Goal: Task Accomplishment & Management: Complete application form

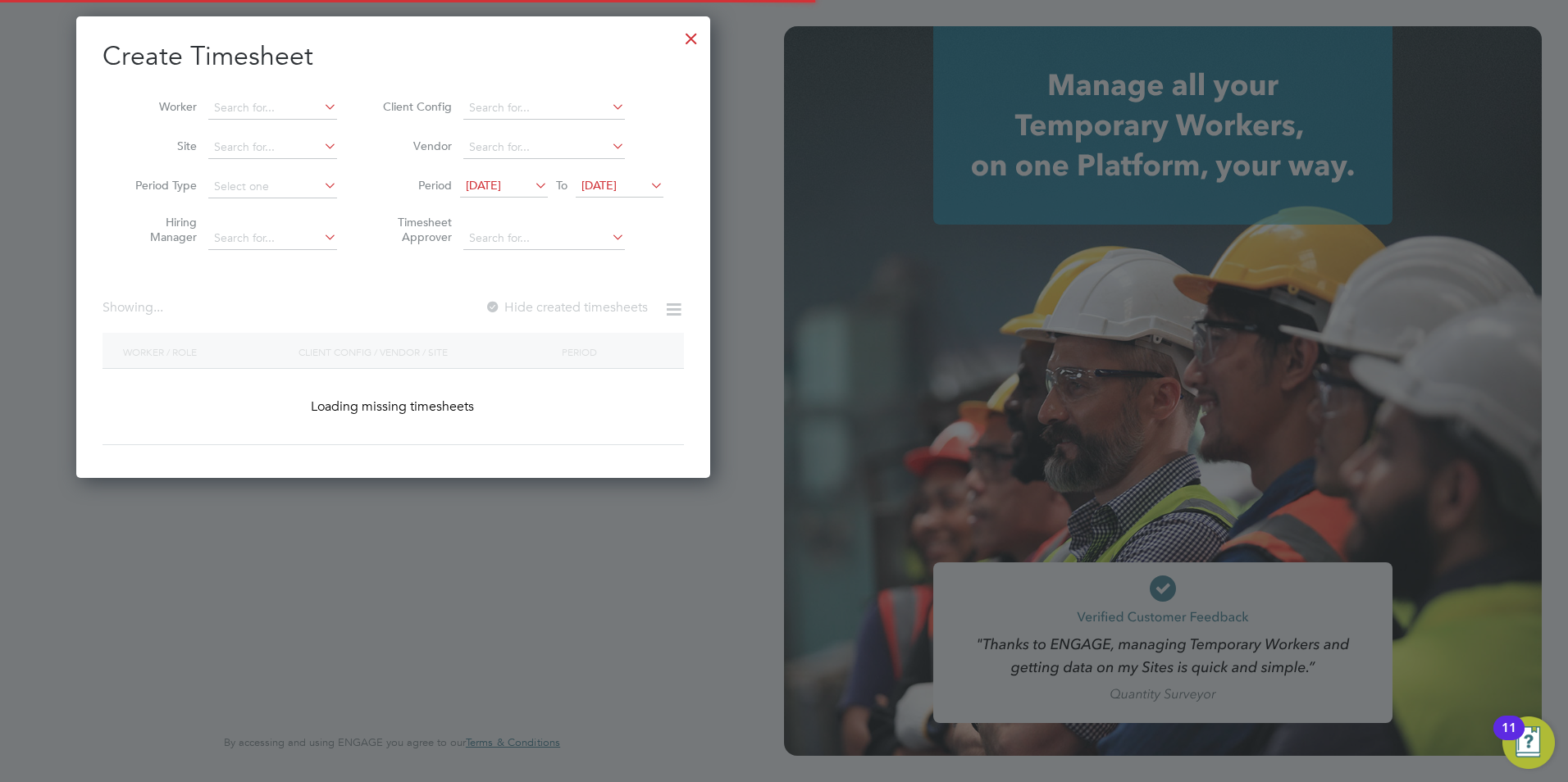
scroll to position [463, 635]
type input "[PERSON_NAME][EMAIL_ADDRESS][DOMAIN_NAME]"
click at [686, 43] on div at bounding box center [692, 34] width 30 height 30
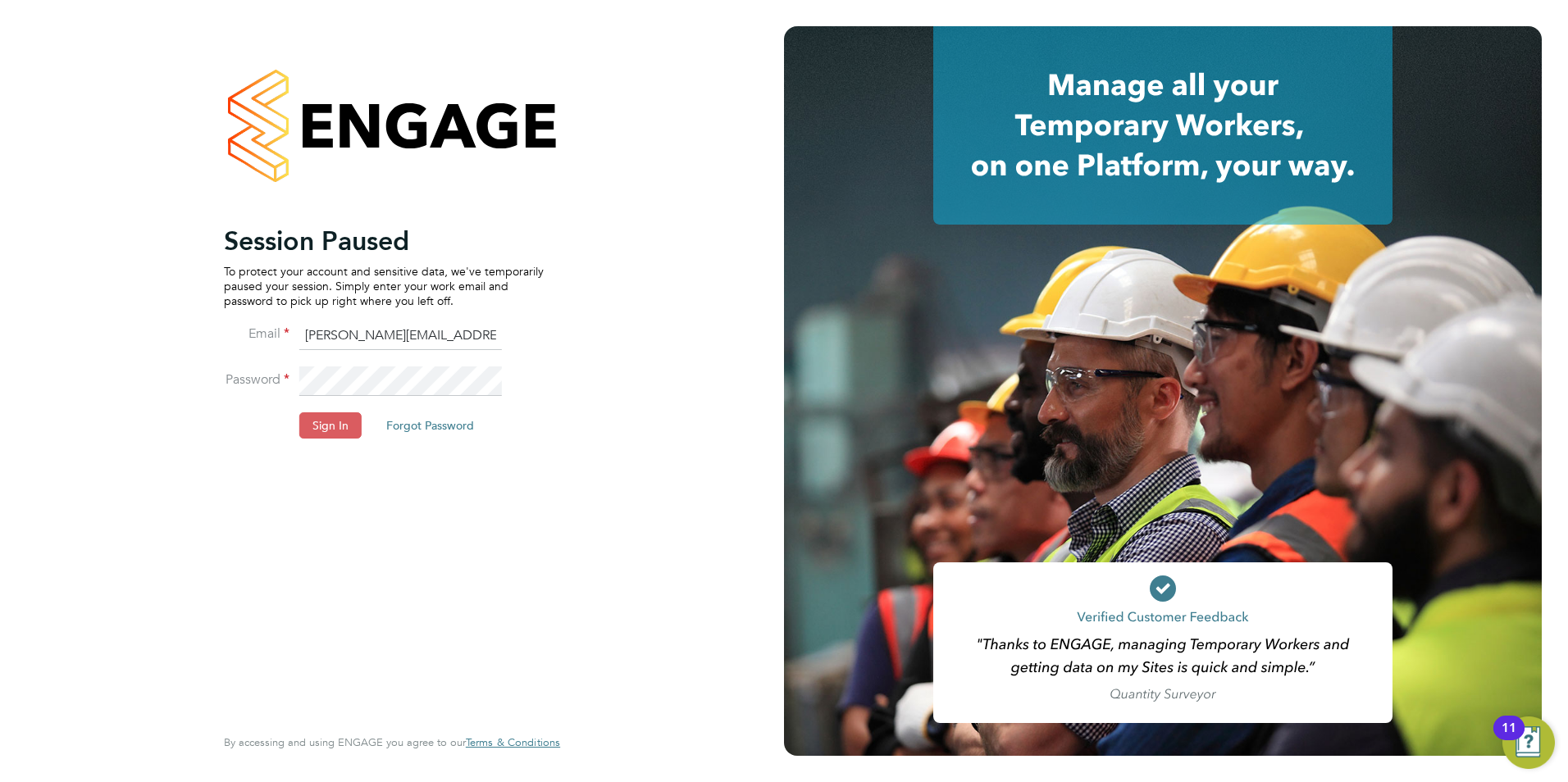
click at [335, 420] on button "Sign In" at bounding box center [330, 426] width 62 height 26
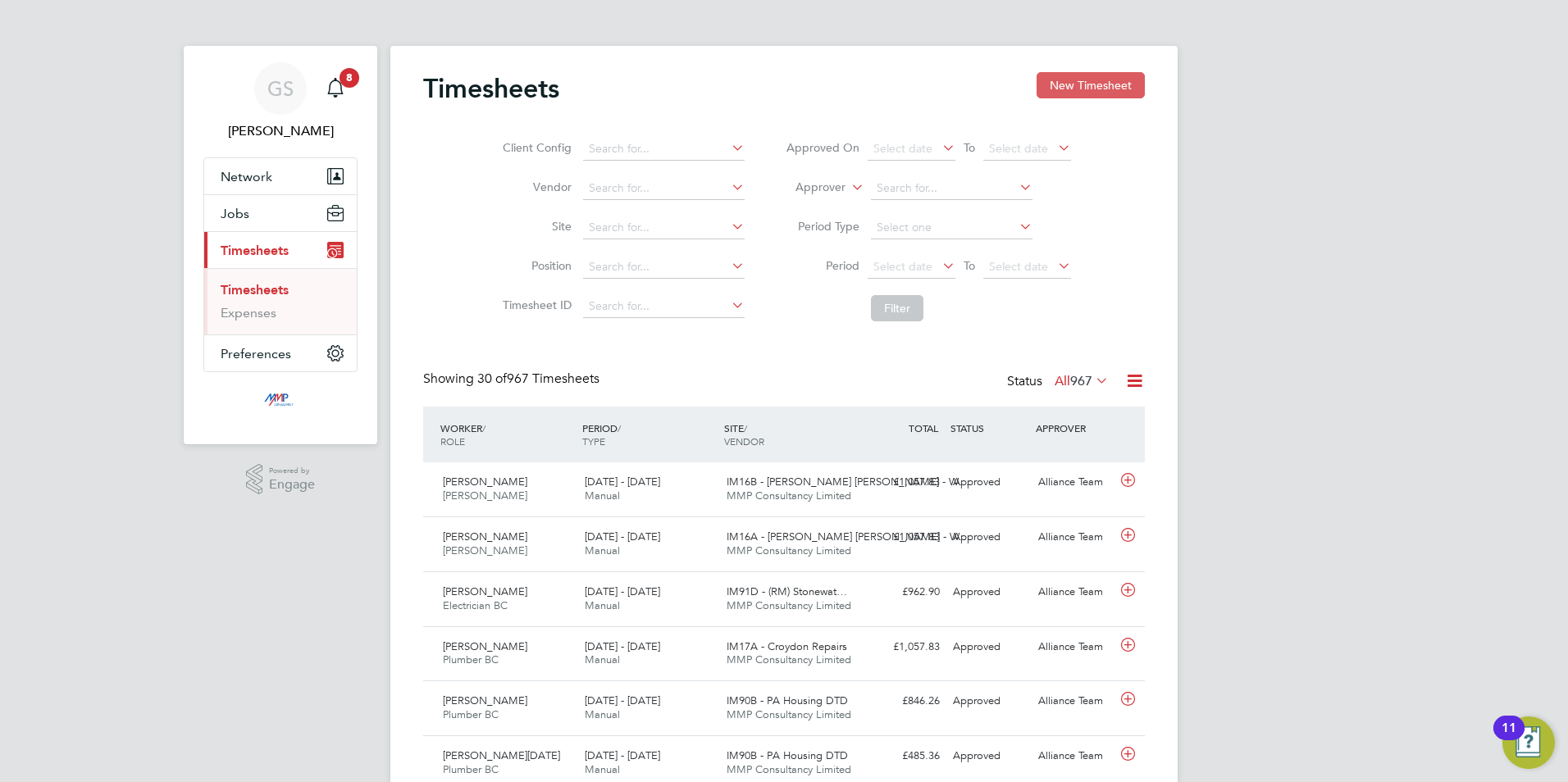
click at [1069, 95] on button "New Timesheet" at bounding box center [1090, 85] width 108 height 26
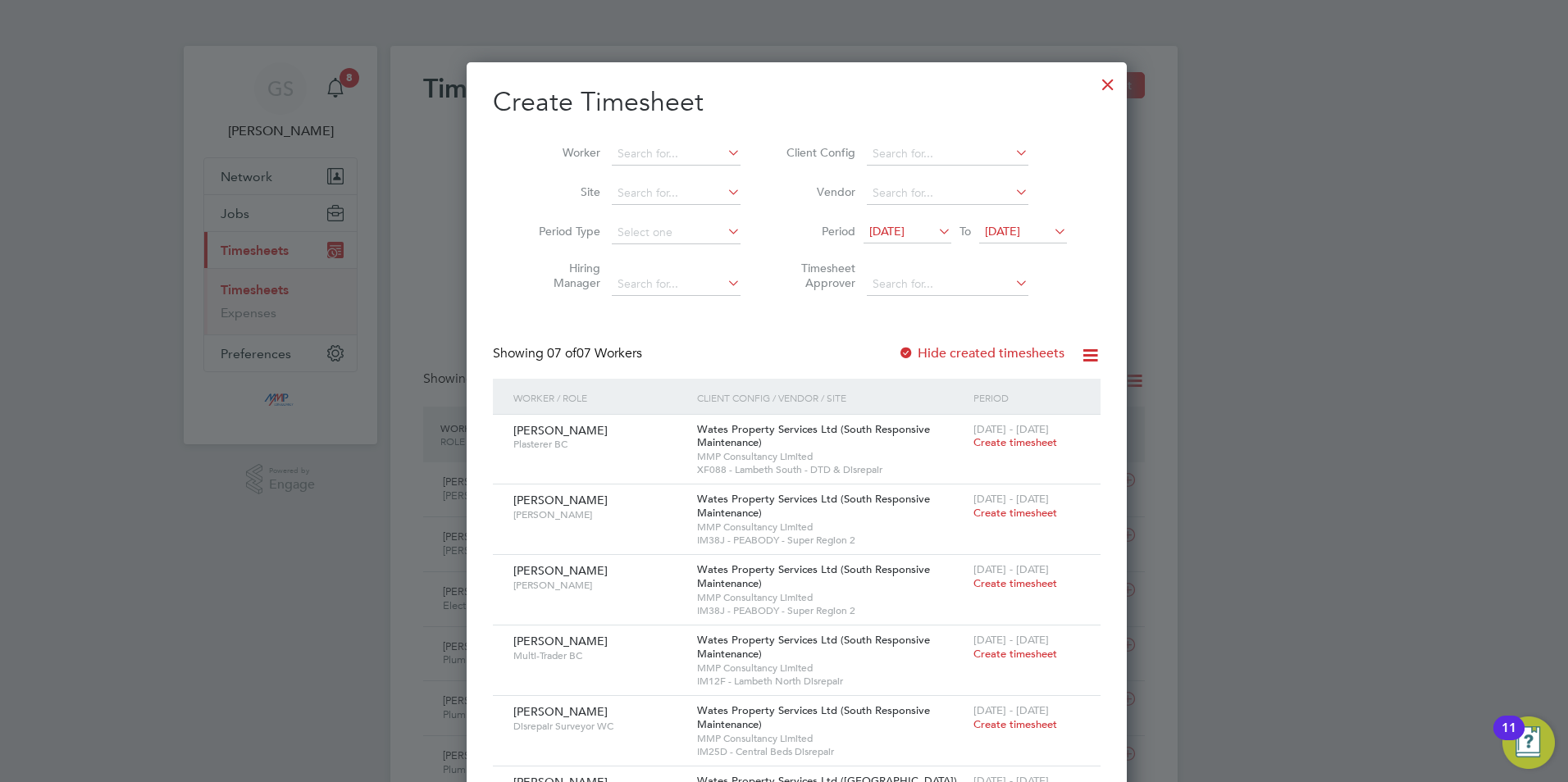
click at [989, 358] on label "Hide created timesheets" at bounding box center [982, 353] width 167 height 17
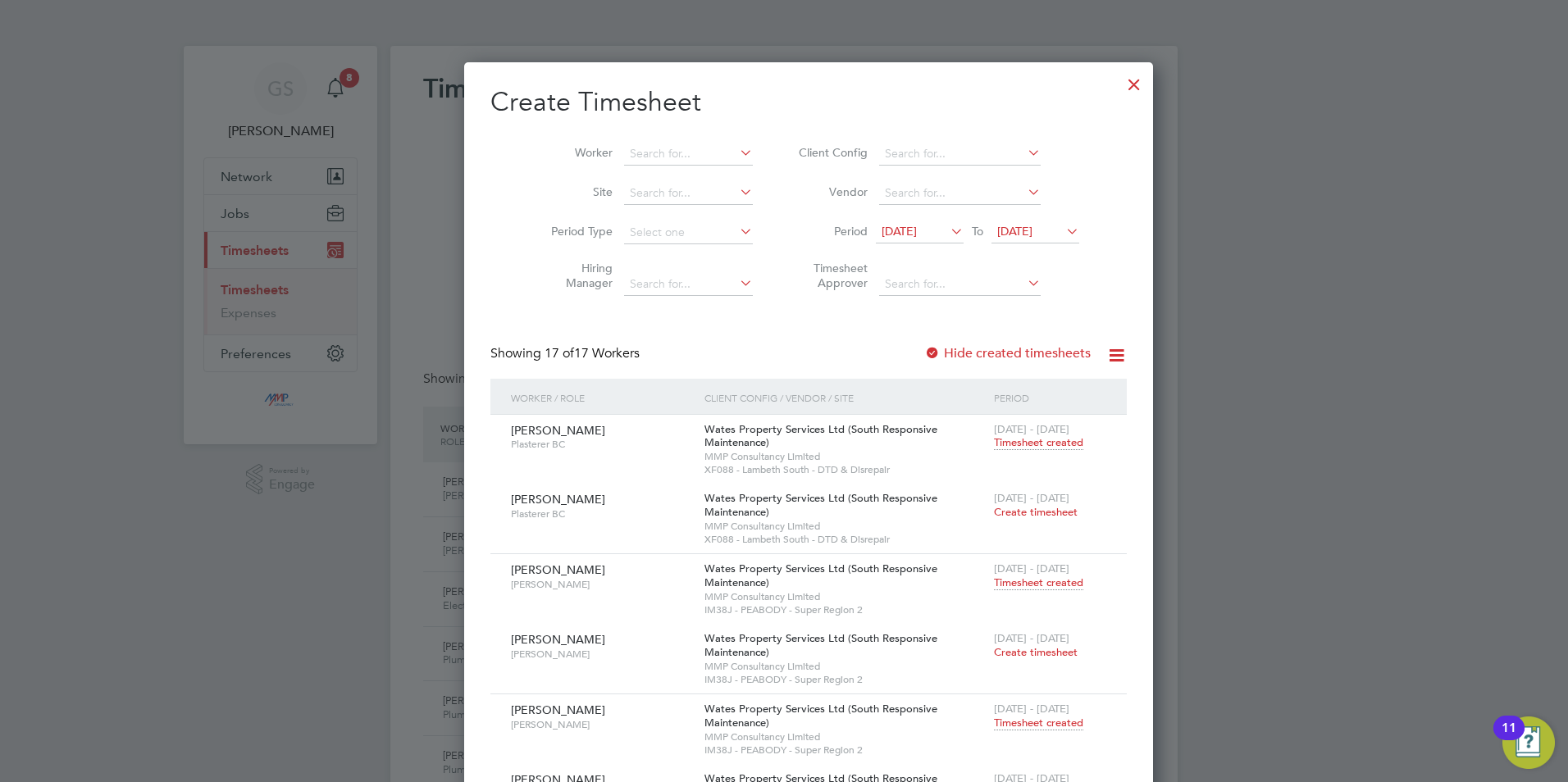
drag, startPoint x: 1078, startPoint y: 89, endPoint x: 1096, endPoint y: 106, distance: 24.8
click at [1119, 89] on div at bounding box center [1134, 81] width 30 height 30
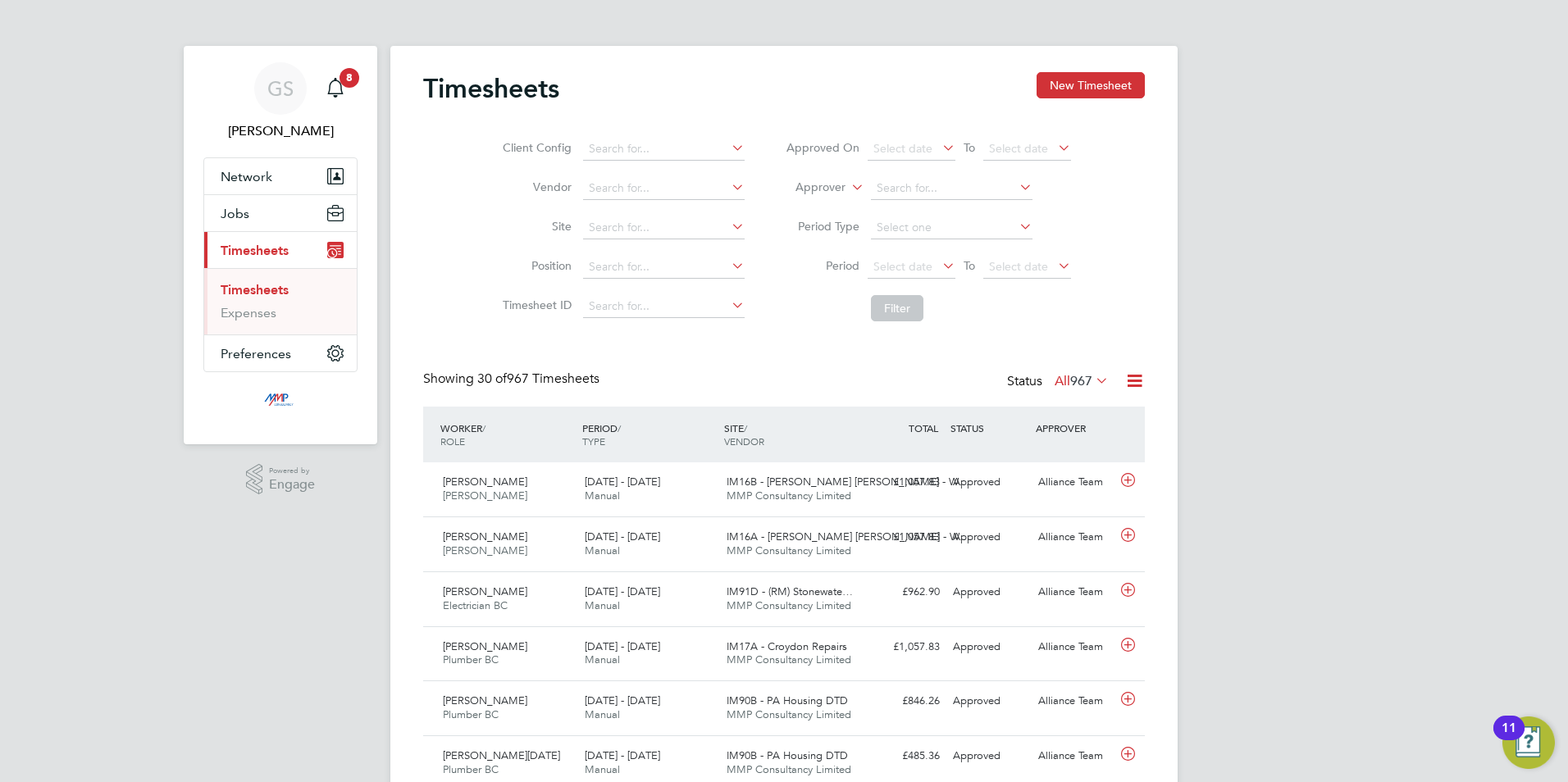
click at [1092, 97] on button "New Timesheet" at bounding box center [1090, 85] width 108 height 26
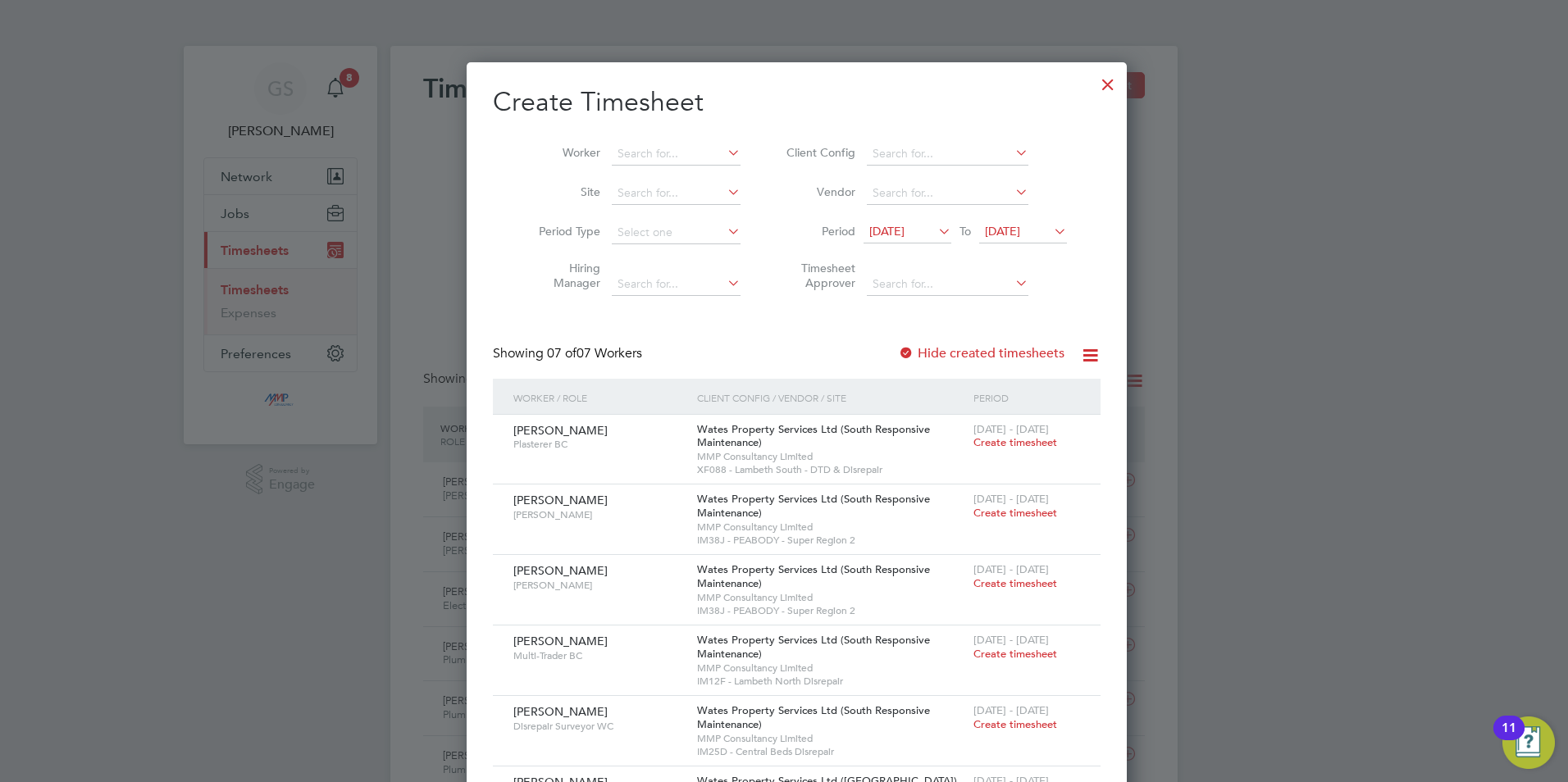
click at [1093, 92] on div at bounding box center [1108, 81] width 30 height 30
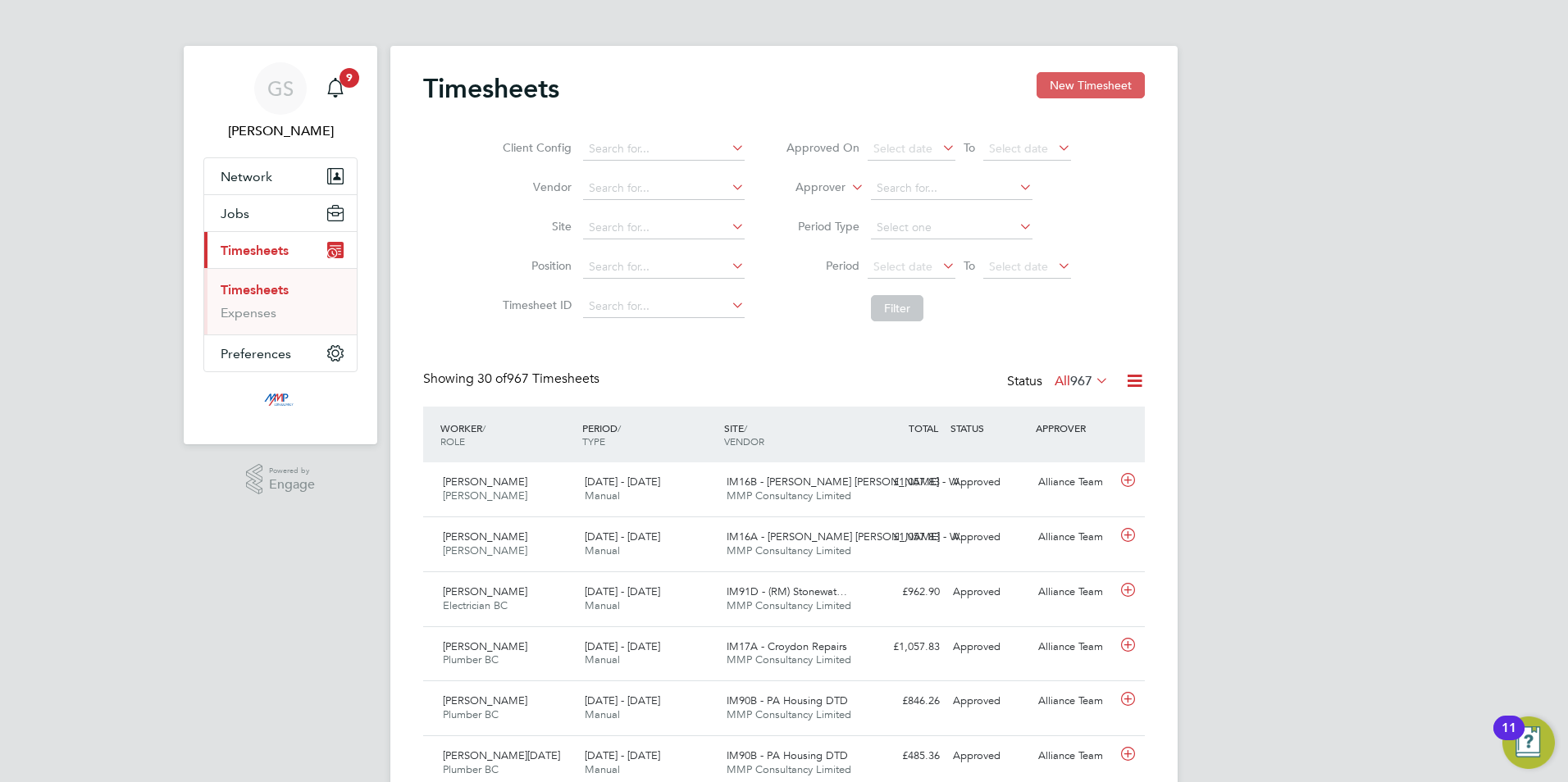
click at [1122, 85] on button "New Timesheet" at bounding box center [1090, 85] width 108 height 26
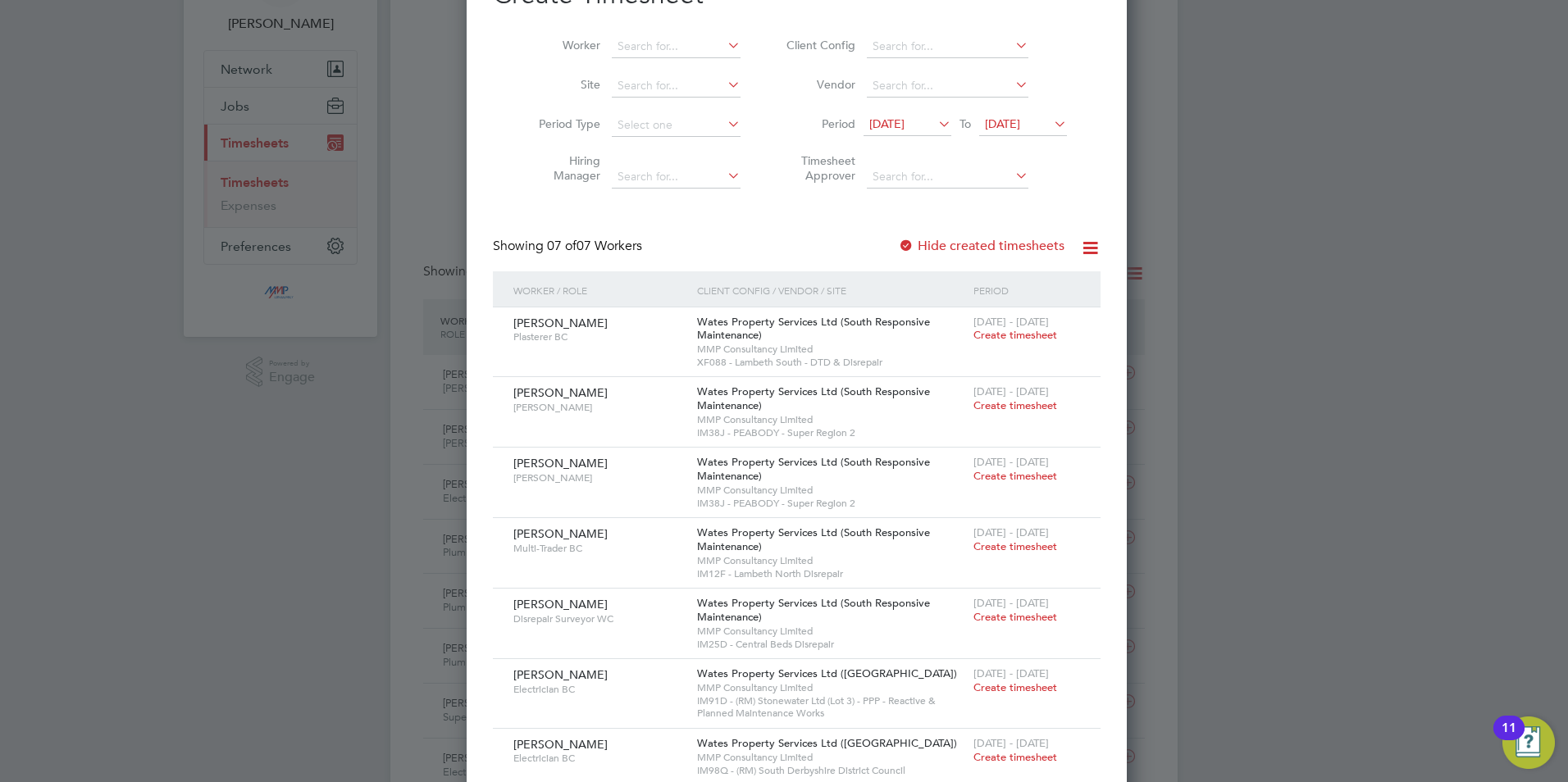
scroll to position [0, 0]
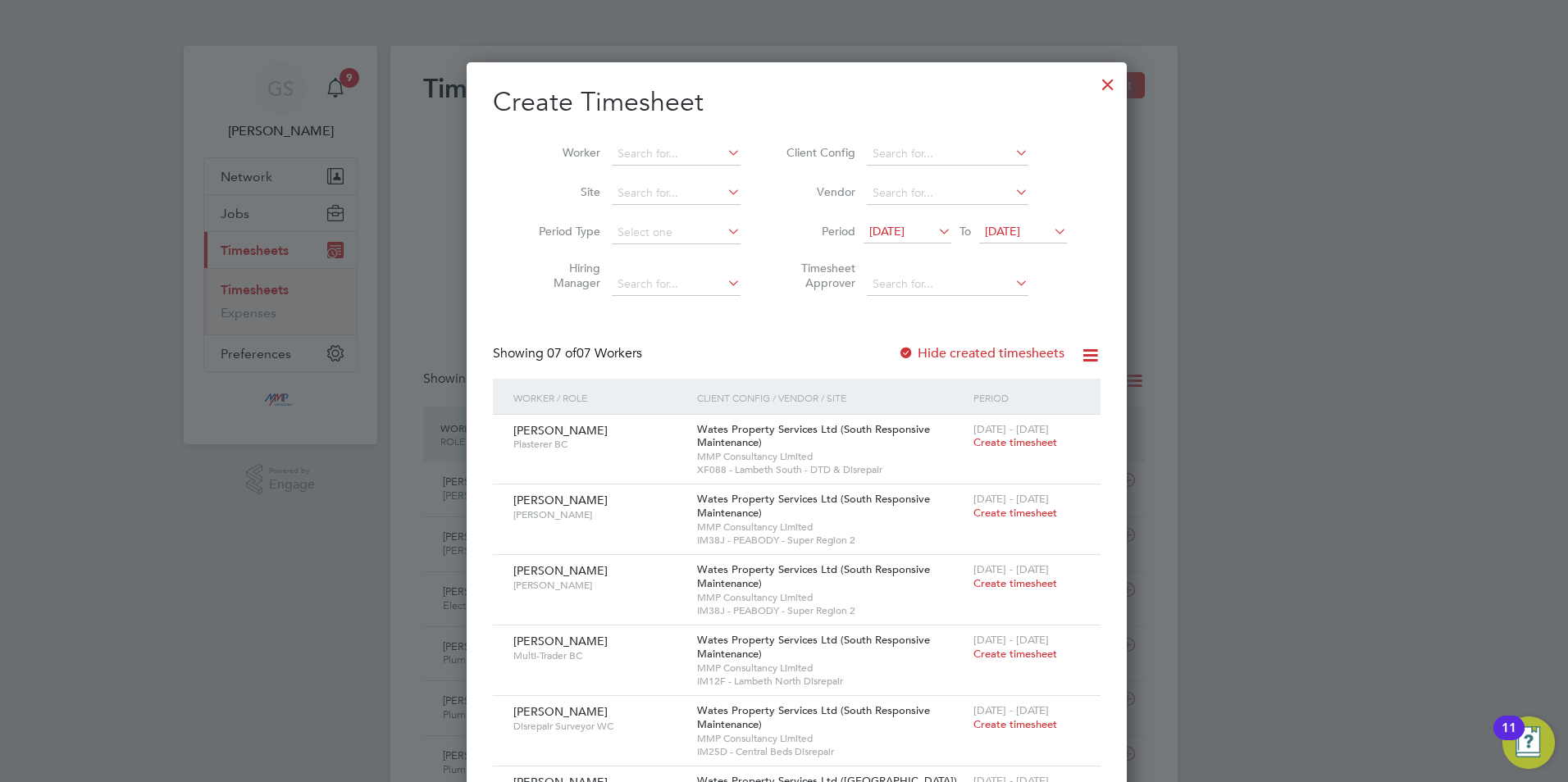
click at [1093, 82] on div at bounding box center [1108, 81] width 30 height 30
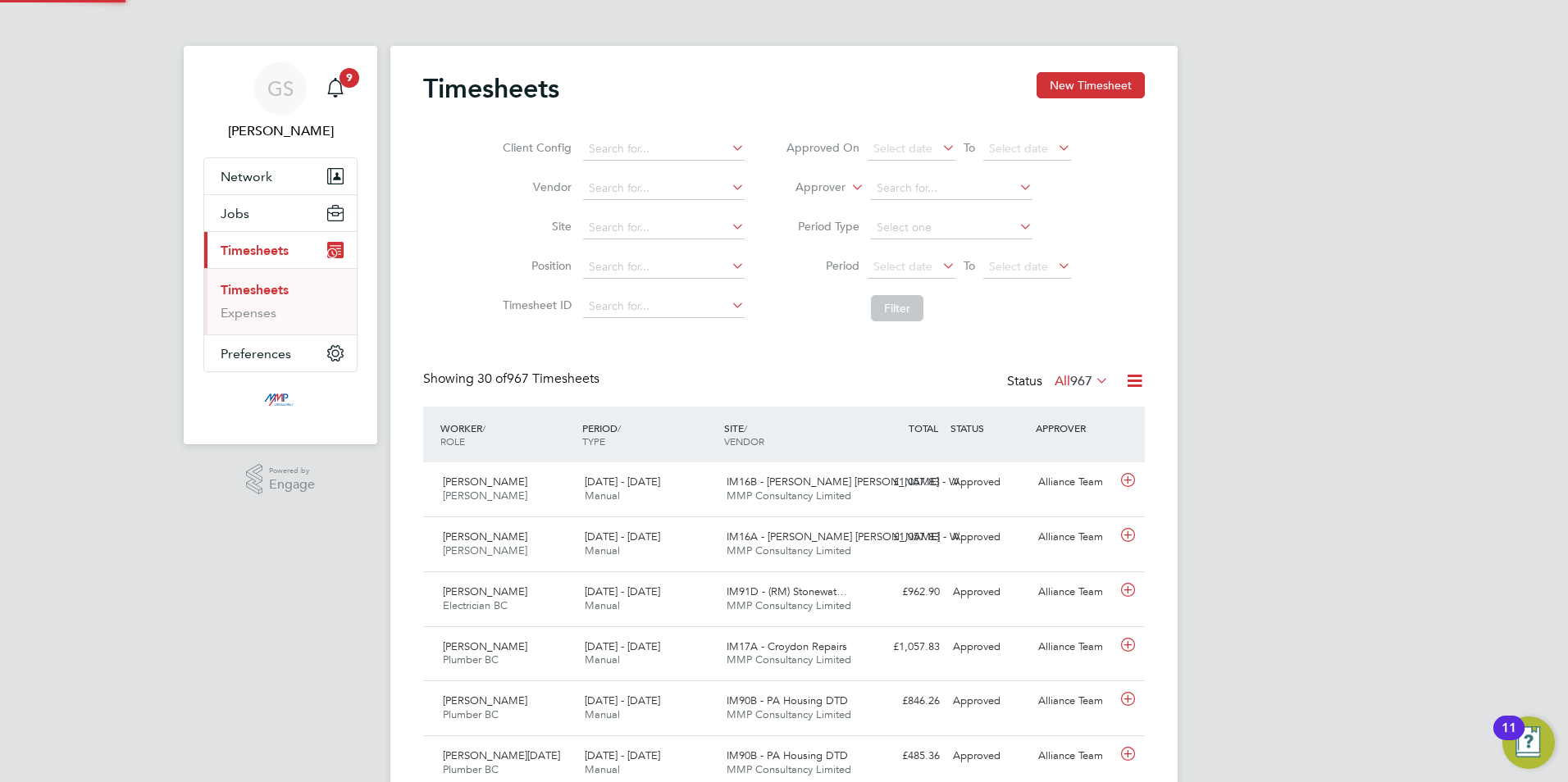
scroll to position [42, 143]
click at [1066, 98] on button "New Timesheet" at bounding box center [1090, 85] width 108 height 26
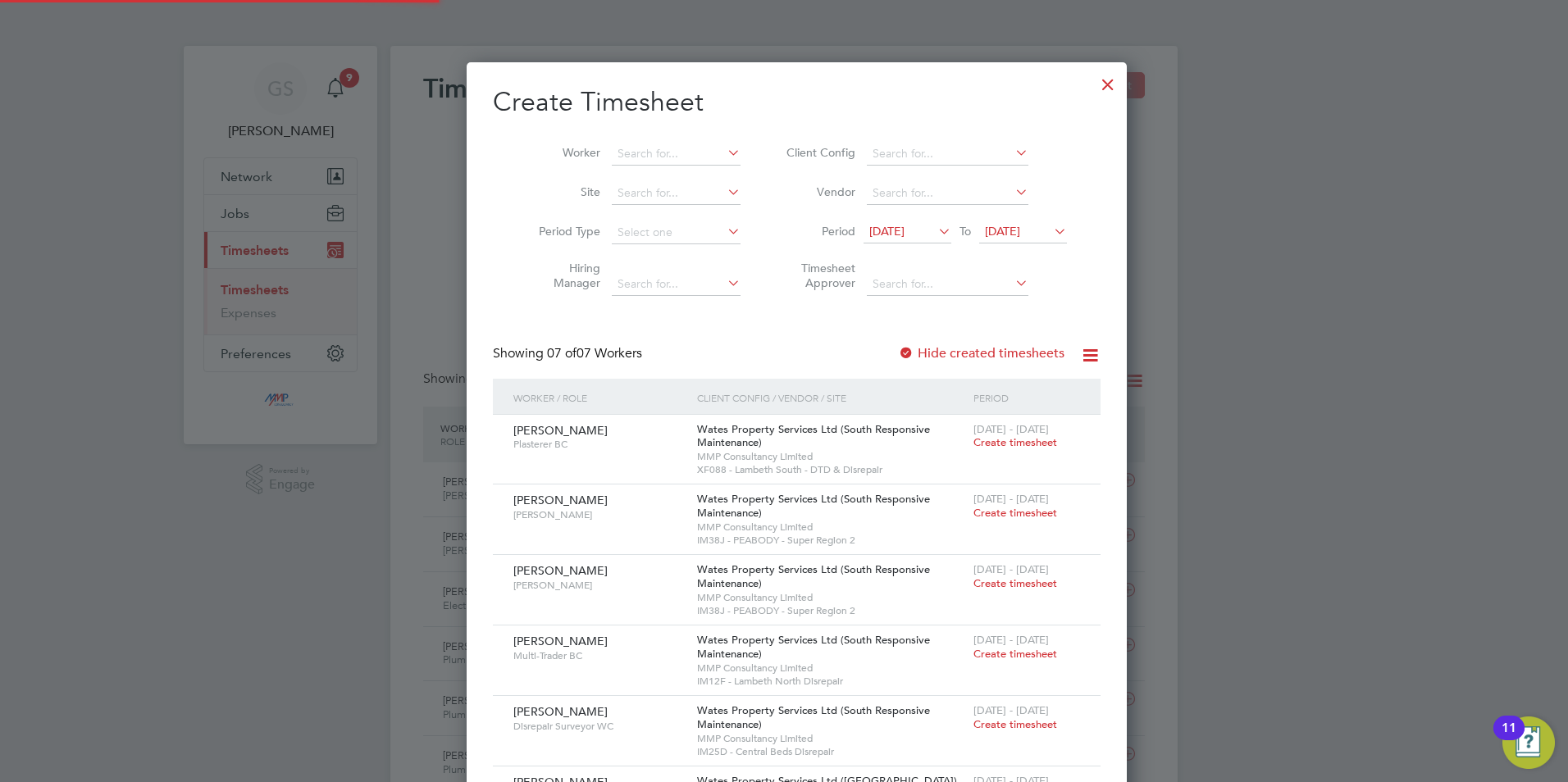
scroll to position [865, 635]
click at [1093, 85] on div at bounding box center [1108, 81] width 30 height 30
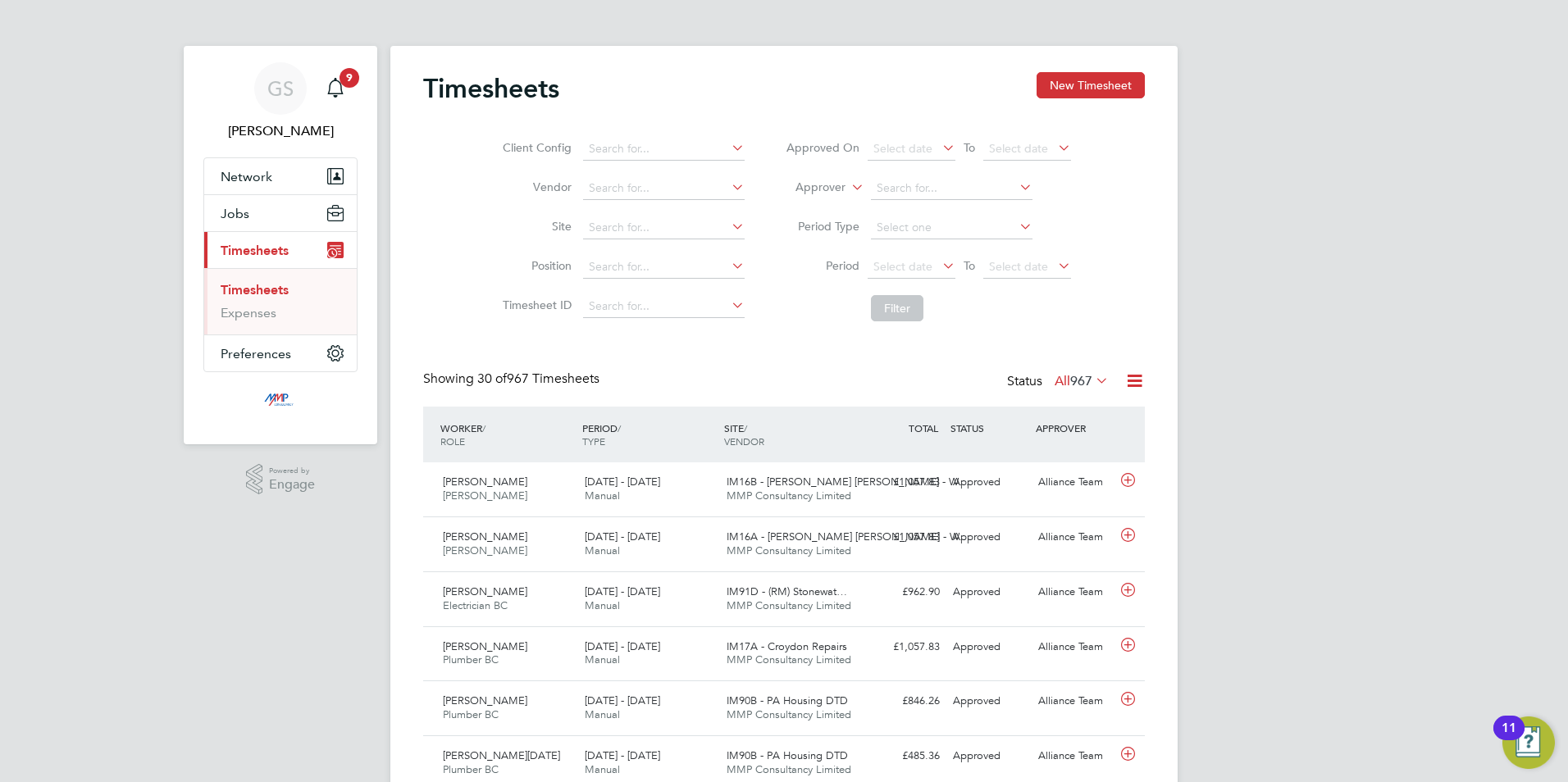
scroll to position [42, 143]
click at [1083, 81] on button "New Timesheet" at bounding box center [1090, 85] width 108 height 26
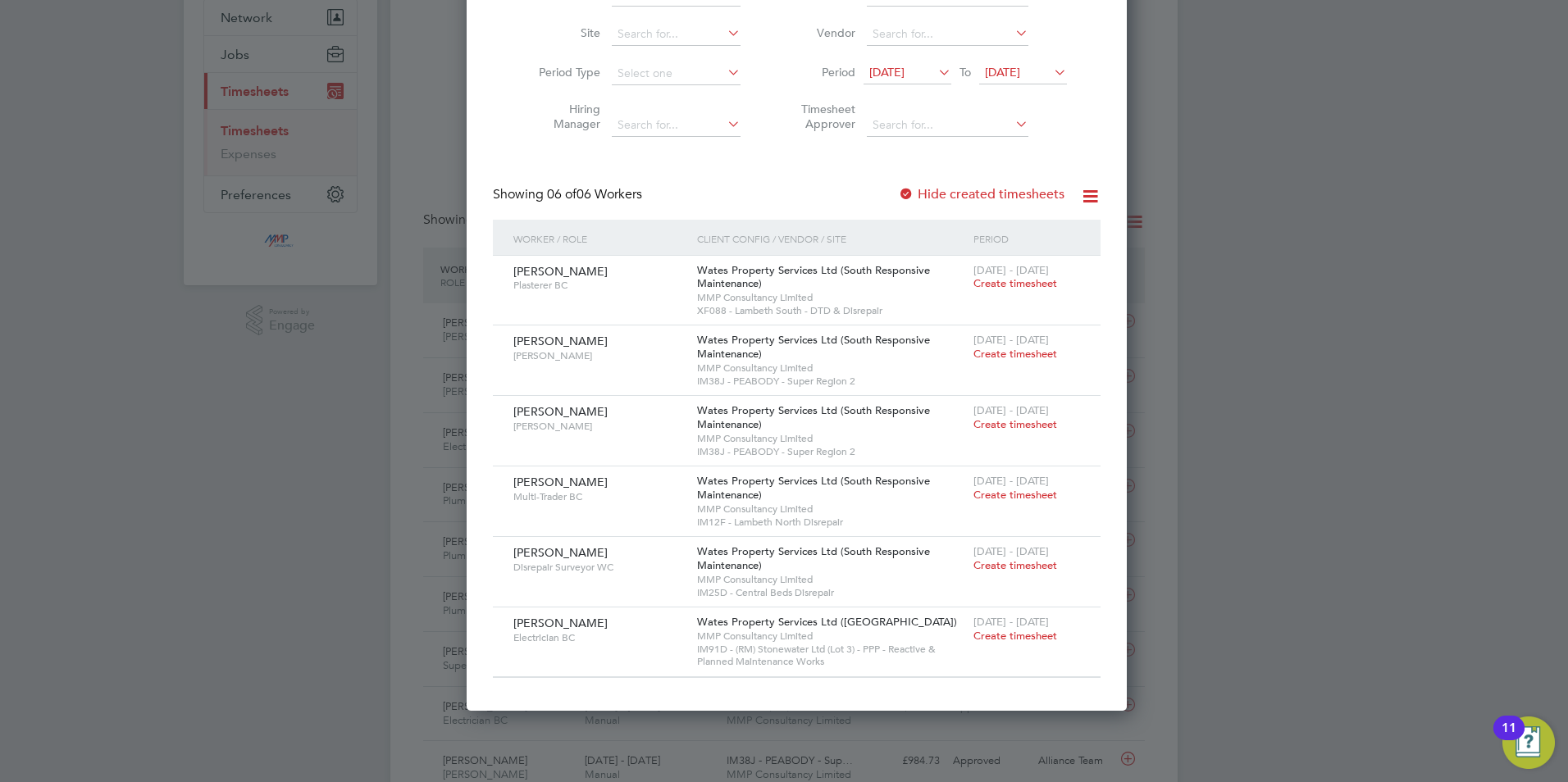
scroll to position [164, 0]
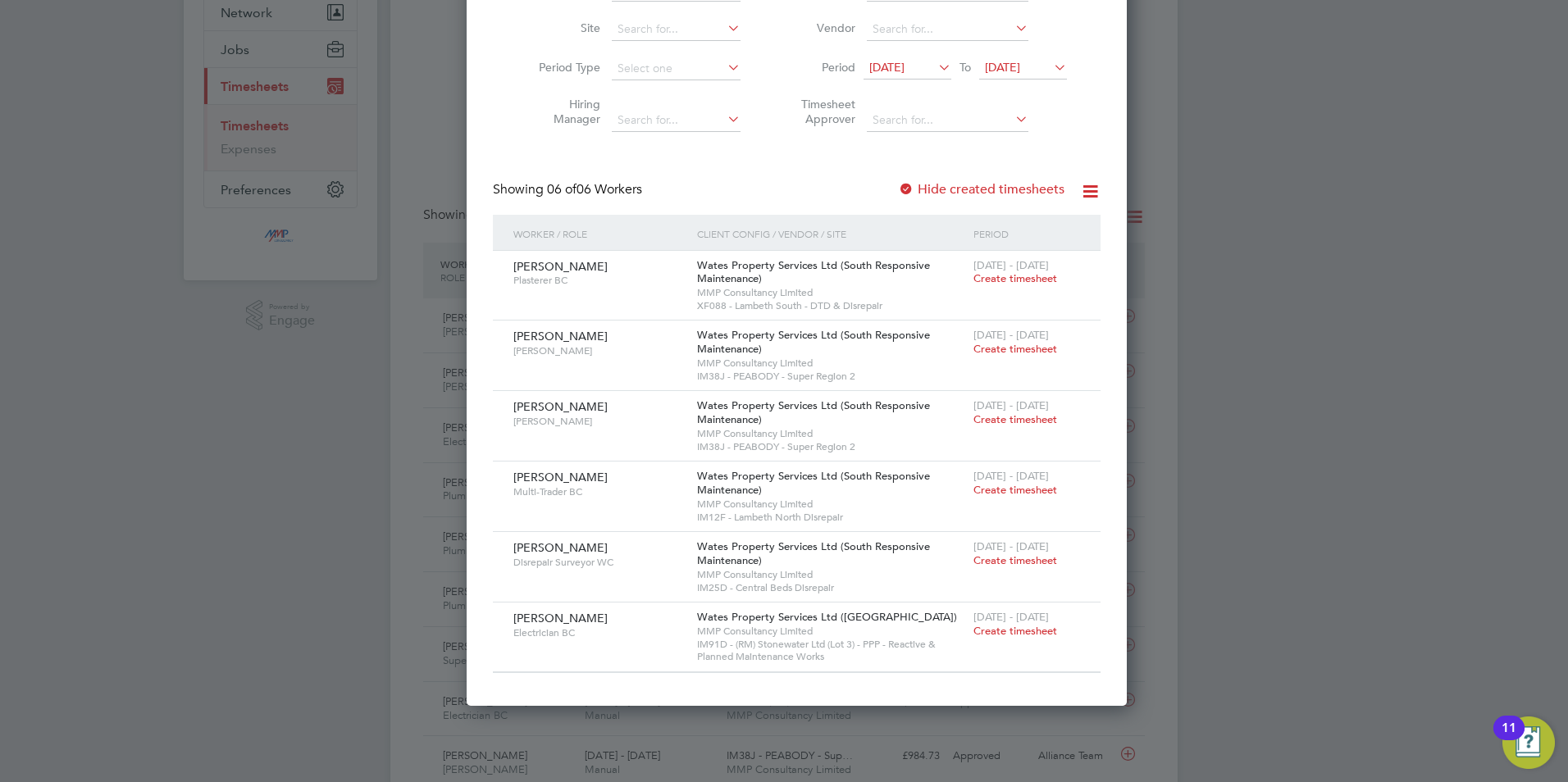
click at [987, 192] on label "Hide created timesheets" at bounding box center [982, 189] width 167 height 17
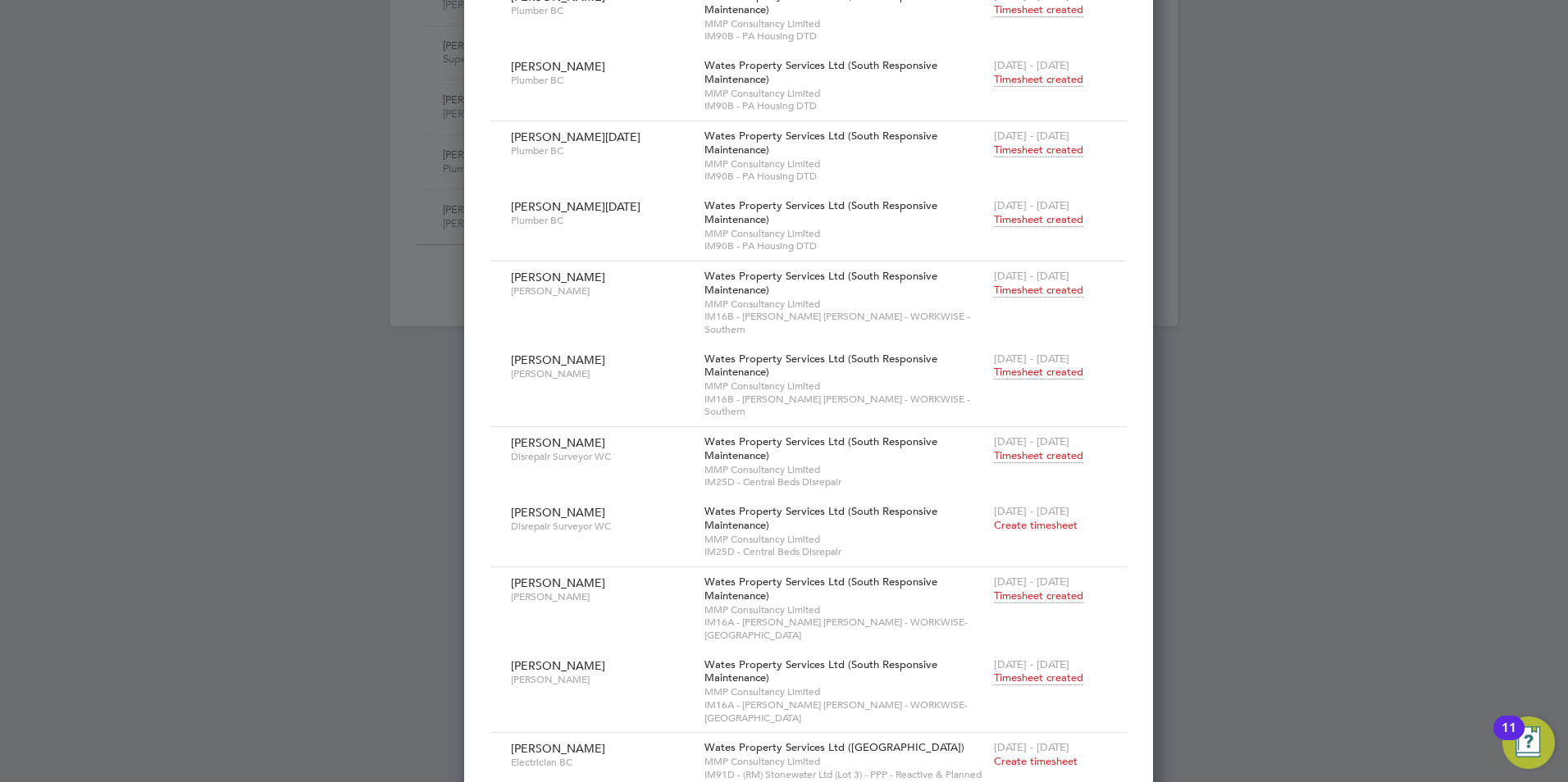
scroll to position [2018, 0]
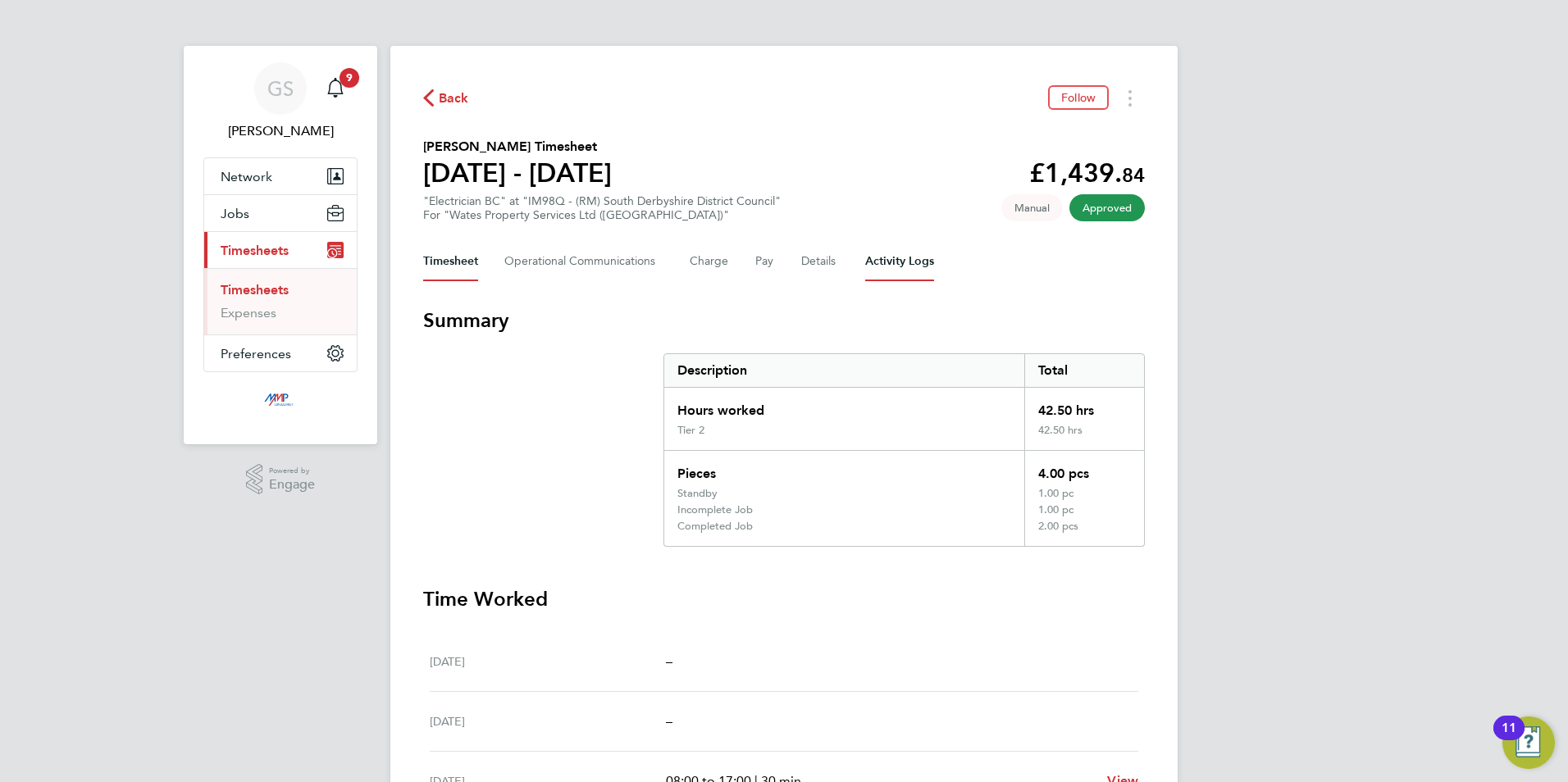
click at [891, 259] on Logs-tab "Activity Logs" at bounding box center [899, 262] width 68 height 39
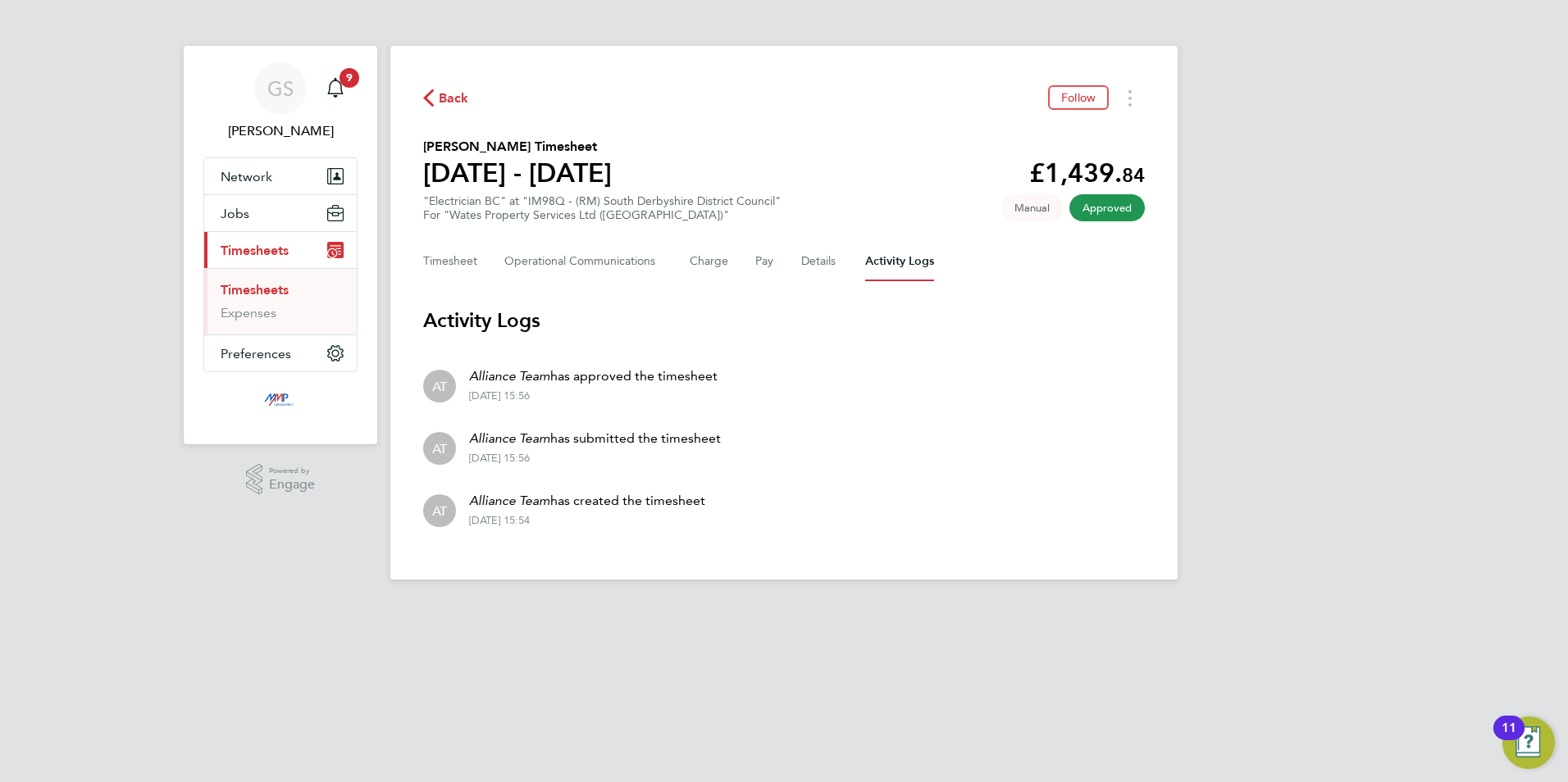
click at [282, 283] on link "Timesheets" at bounding box center [255, 290] width 68 height 16
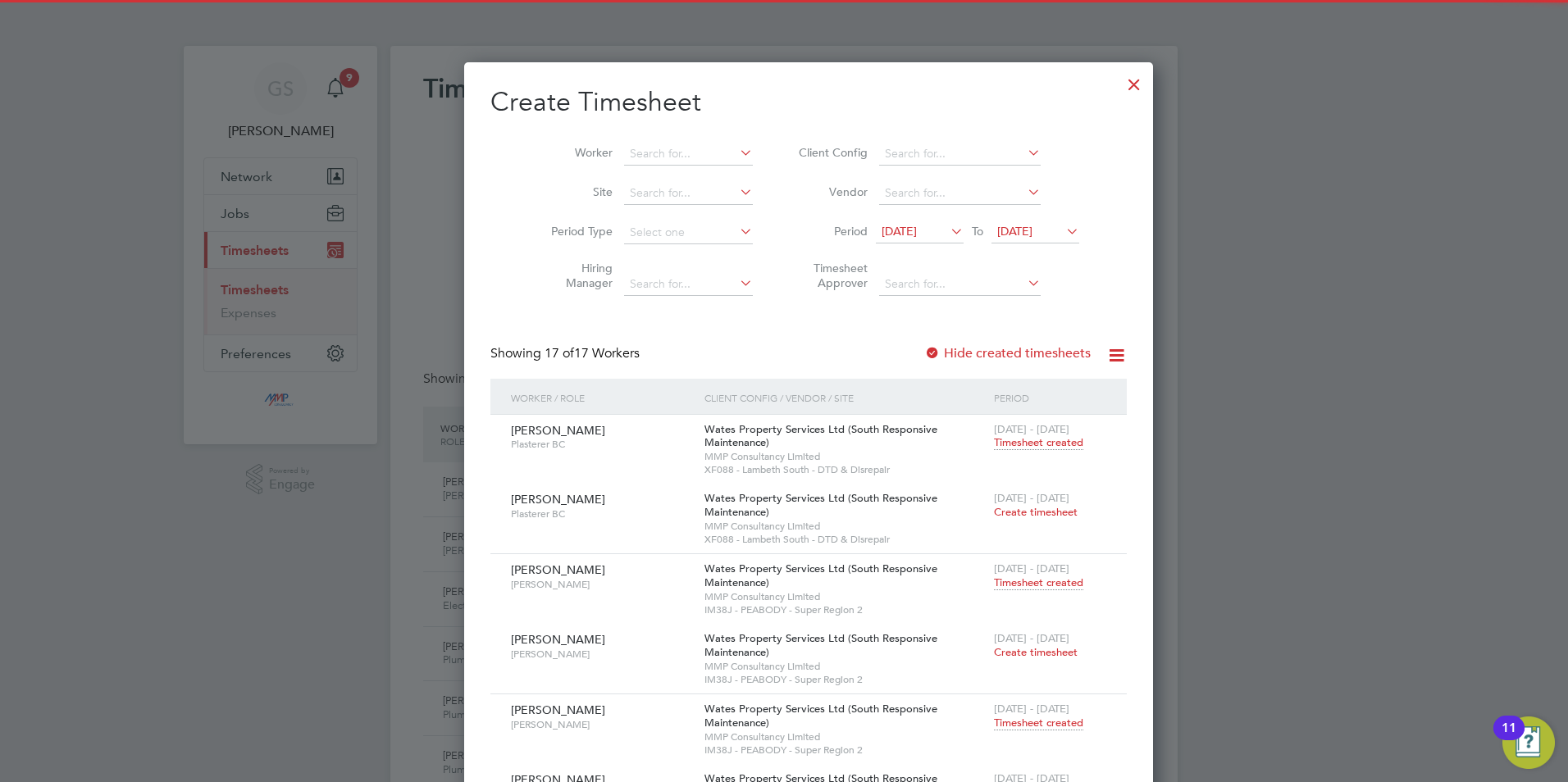
scroll to position [42, 143]
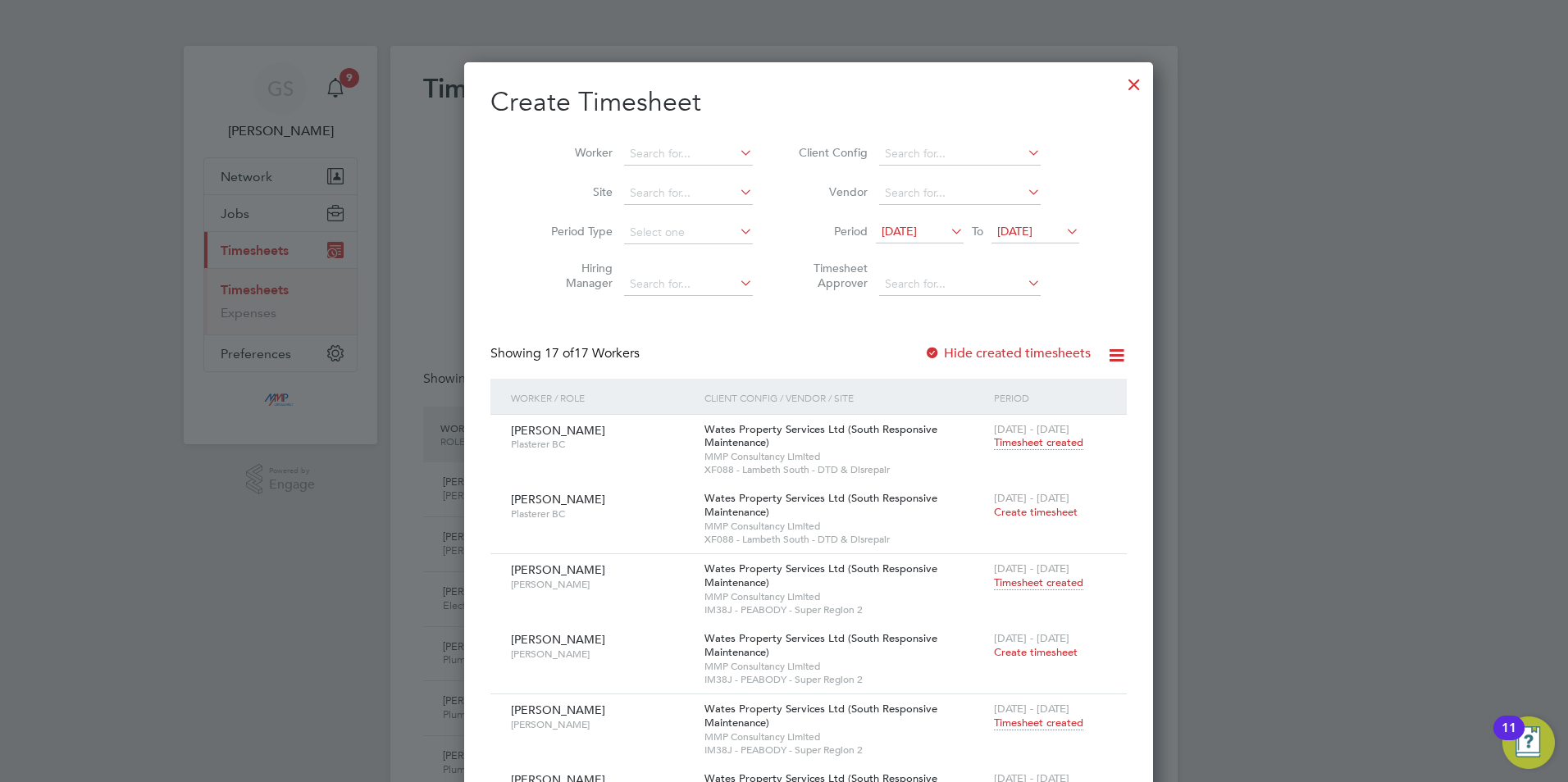
click at [958, 350] on label "Hide created timesheets" at bounding box center [1008, 353] width 167 height 17
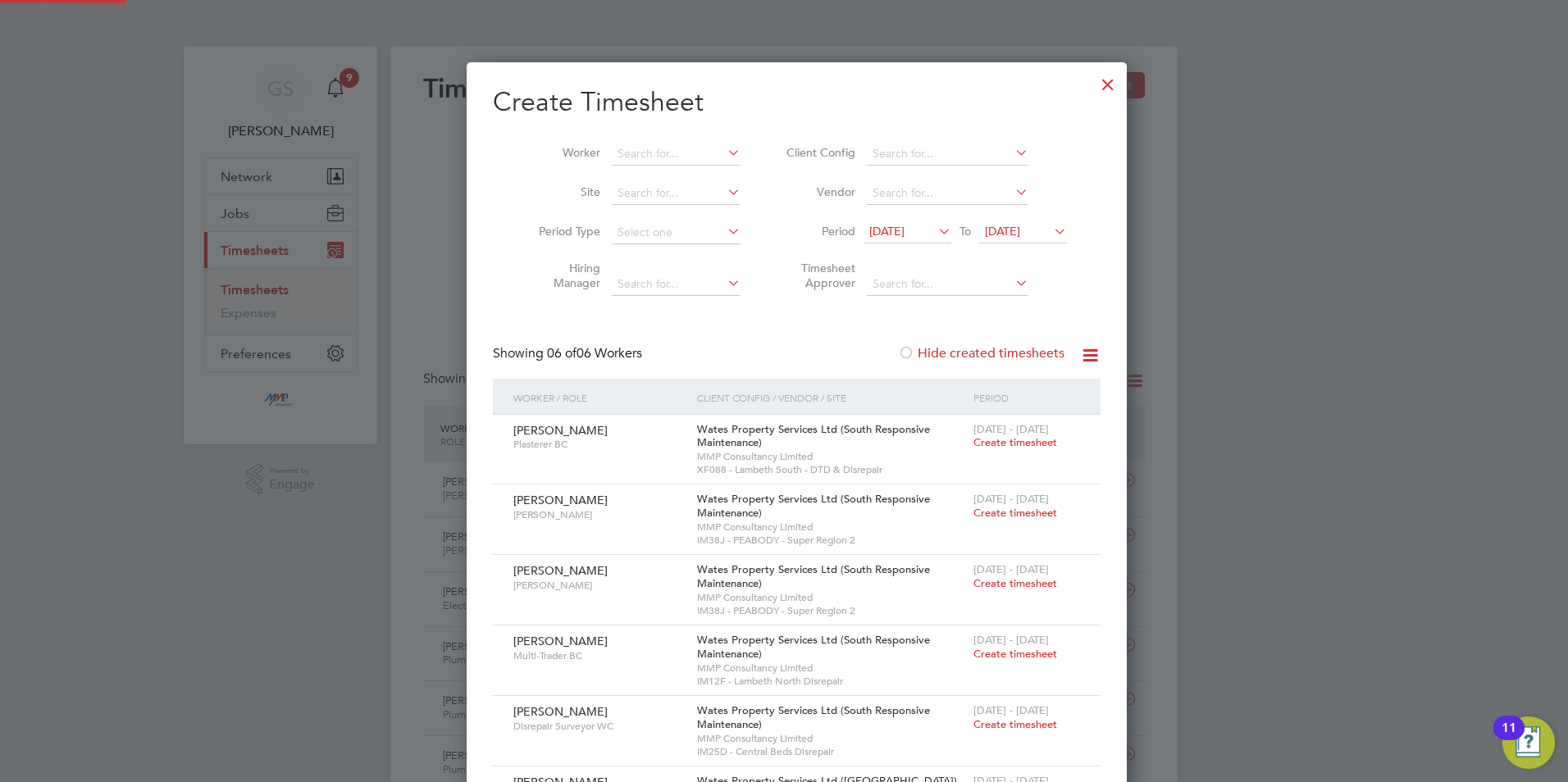
click at [958, 350] on label "Hide created timesheets" at bounding box center [982, 353] width 167 height 17
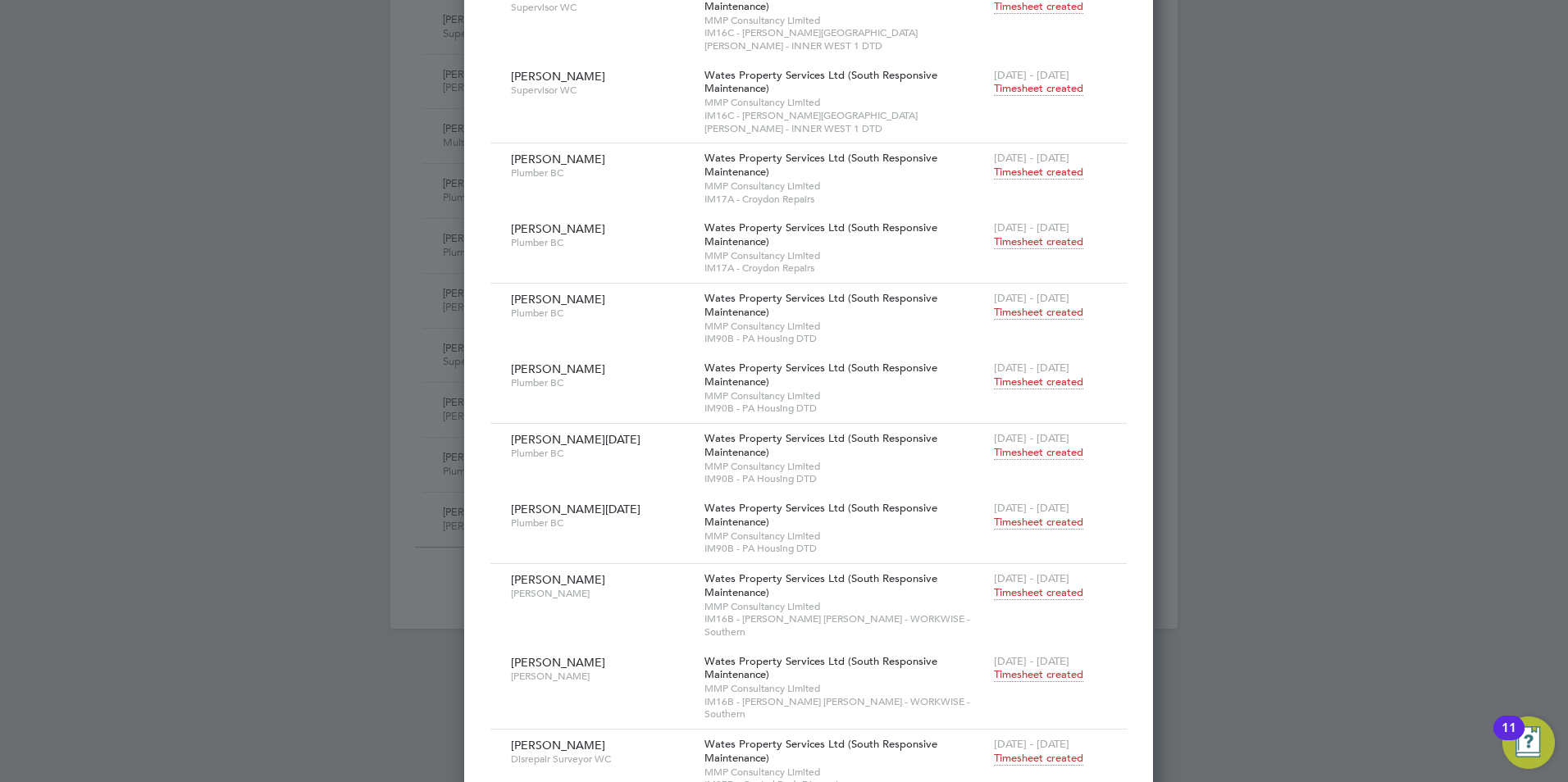
scroll to position [2018, 0]
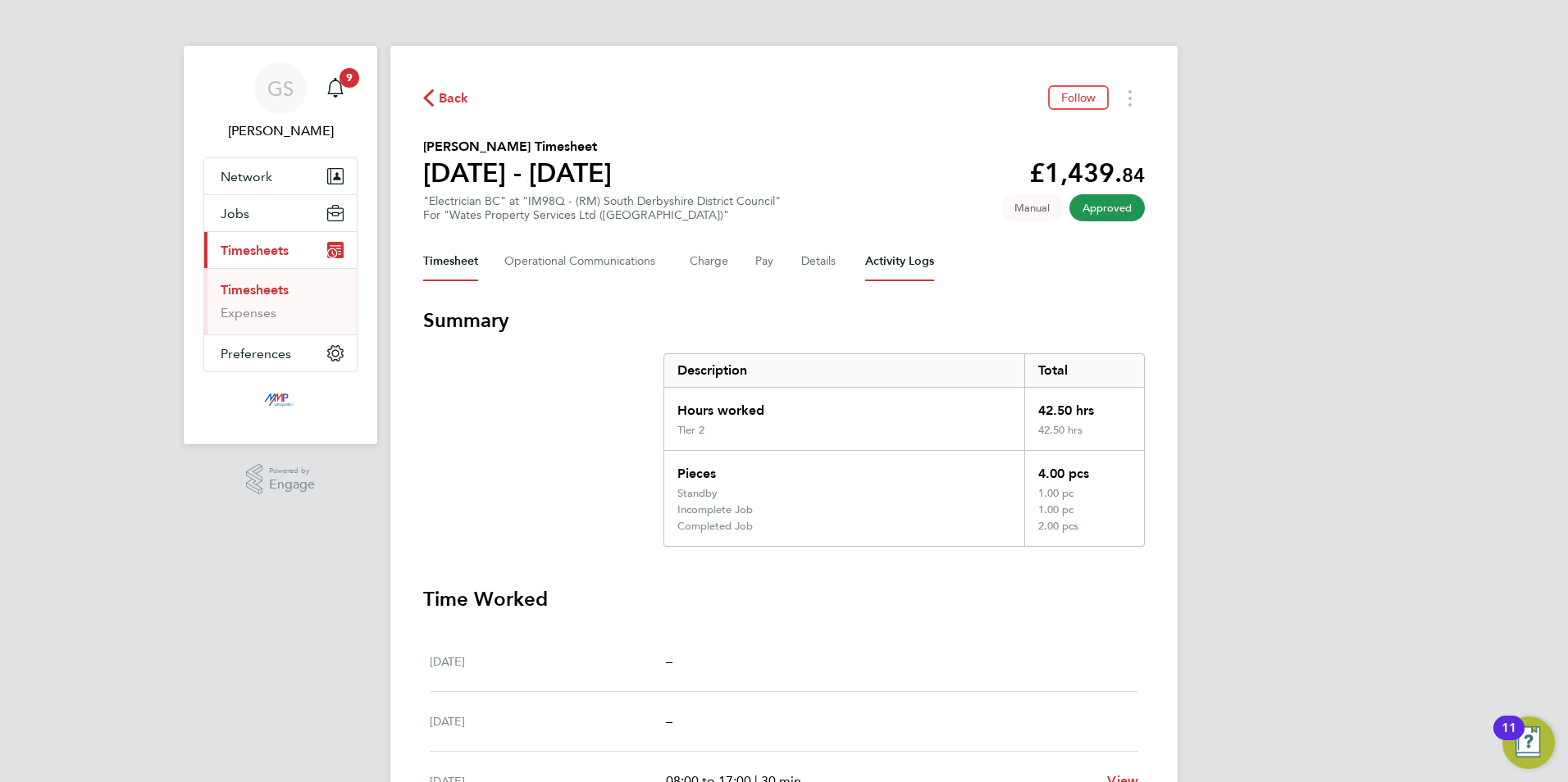
click at [904, 259] on Logs-tab "Activity Logs" at bounding box center [899, 262] width 68 height 39
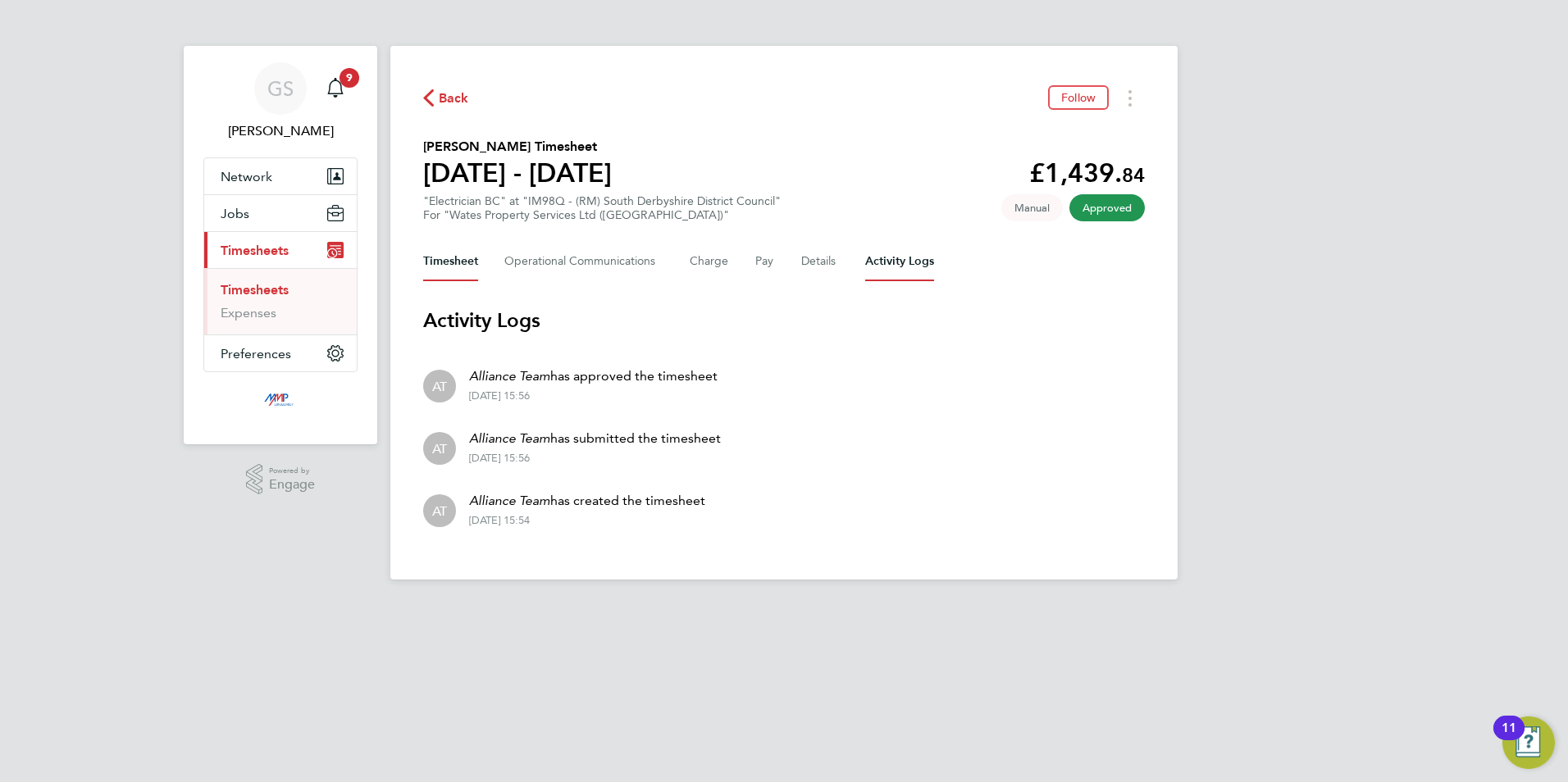
click at [471, 261] on button "Timesheet" at bounding box center [450, 262] width 55 height 39
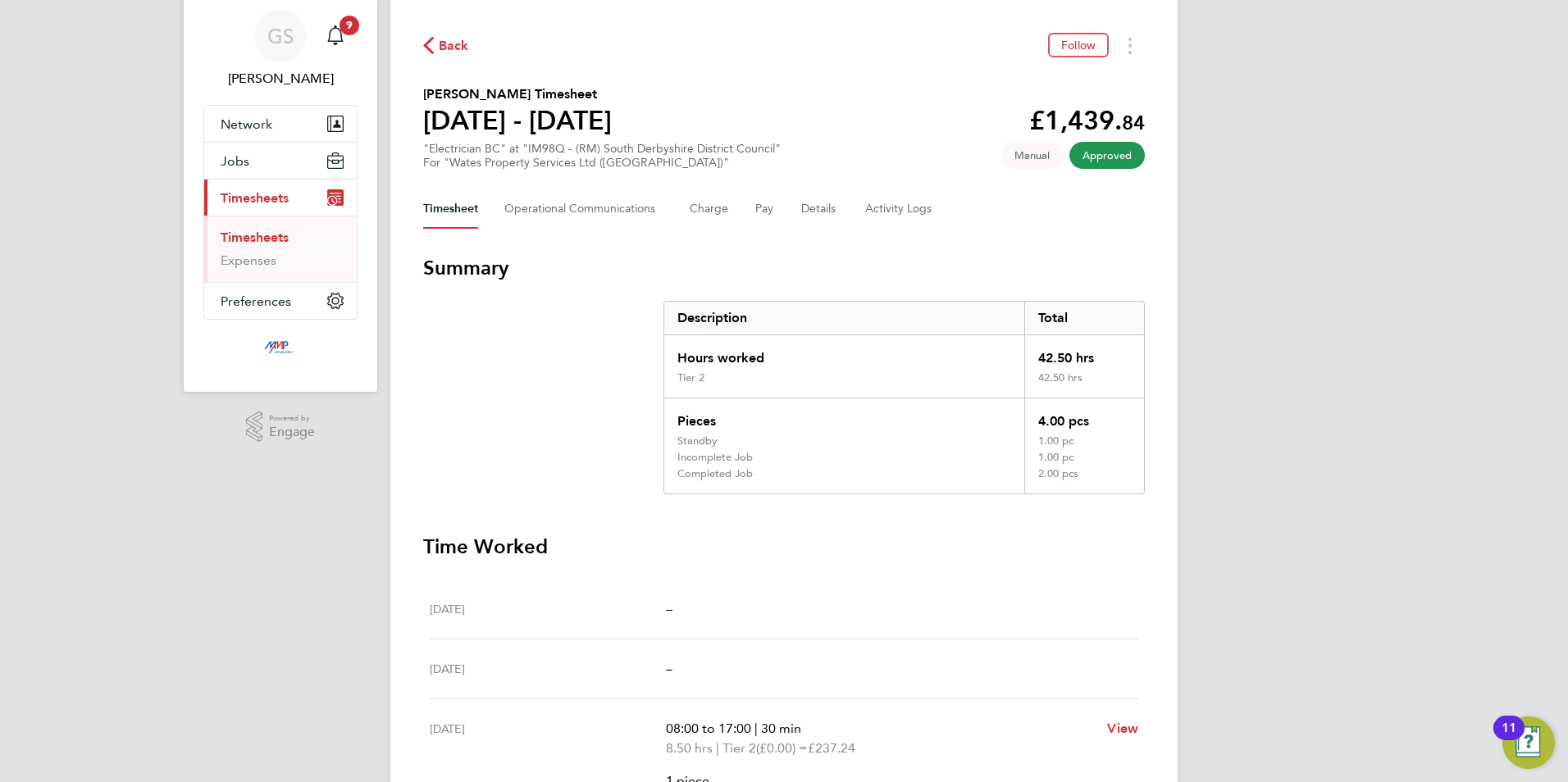
scroll to position [82, 0]
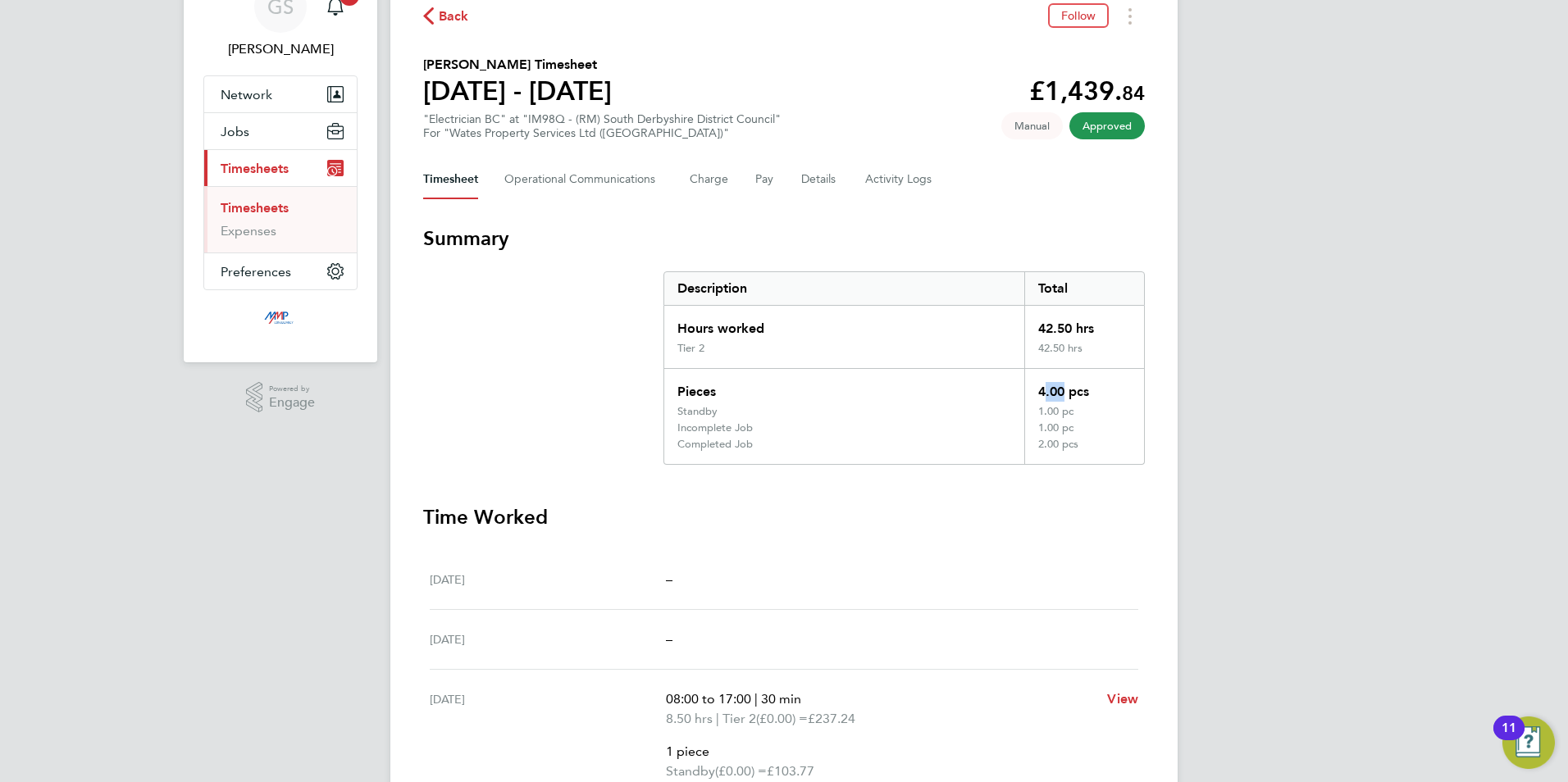
drag, startPoint x: 1034, startPoint y: 395, endPoint x: 1059, endPoint y: 394, distance: 25.0
click at [1059, 394] on div "4.00 pcs" at bounding box center [1084, 386] width 119 height 36
drag, startPoint x: 1059, startPoint y: 394, endPoint x: 986, endPoint y: 449, distance: 91.4
click at [986, 449] on div "Completed Job" at bounding box center [845, 451] width 360 height 26
click at [802, 177] on button "Details" at bounding box center [820, 179] width 38 height 39
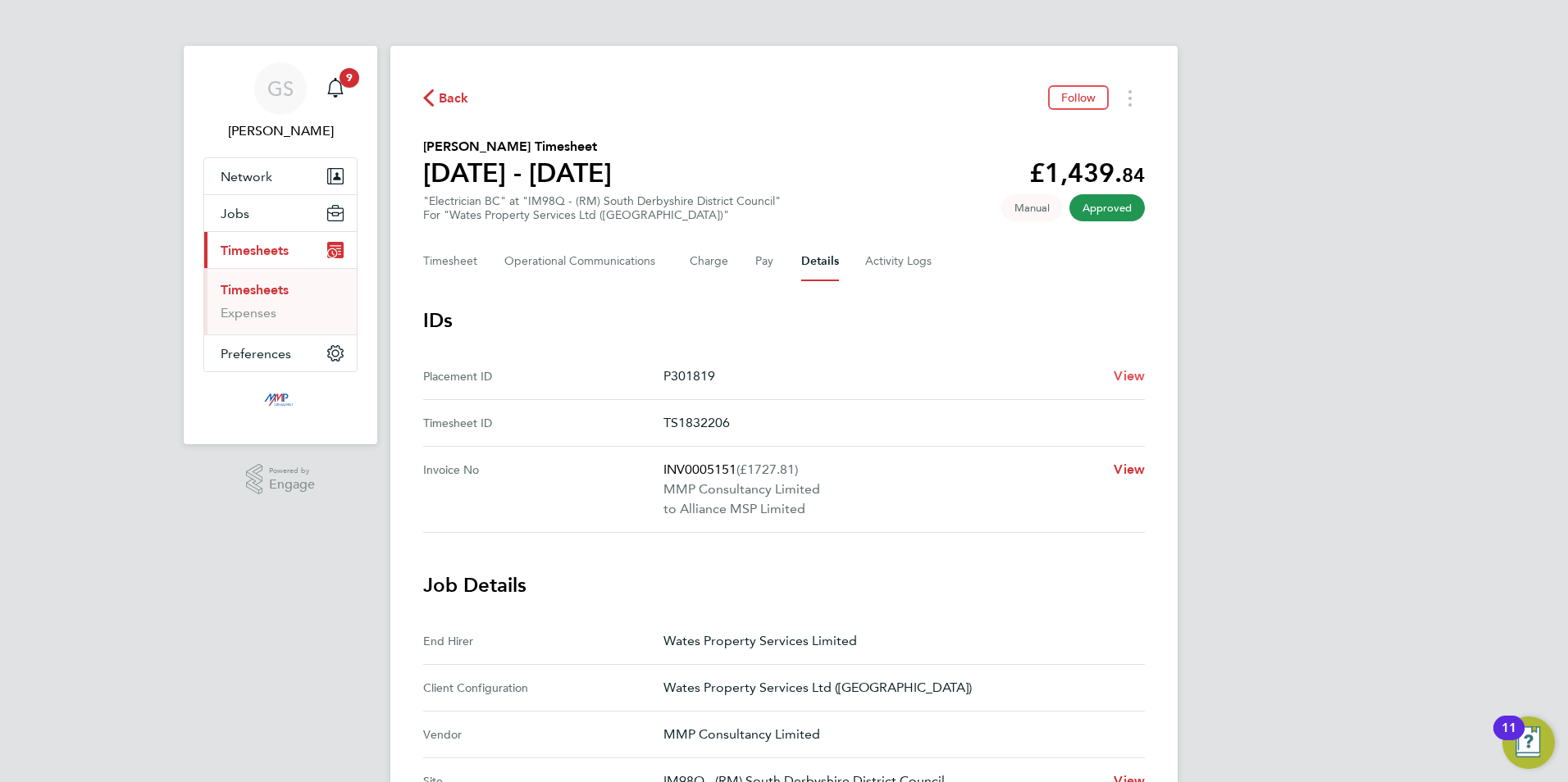
click at [1133, 378] on span "View" at bounding box center [1129, 376] width 31 height 16
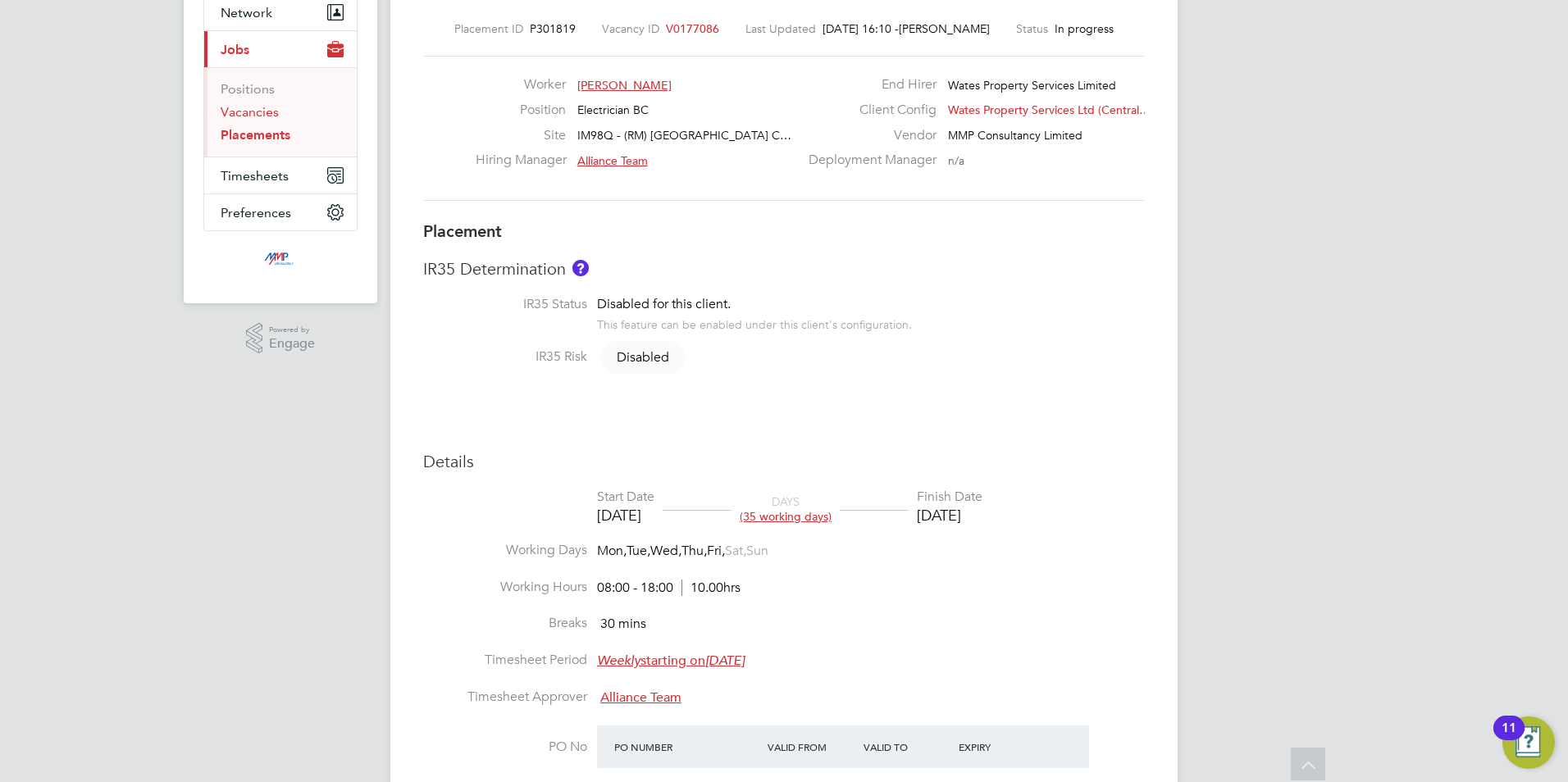
click at [232, 110] on link "Vacancies" at bounding box center [249, 112] width 58 height 16
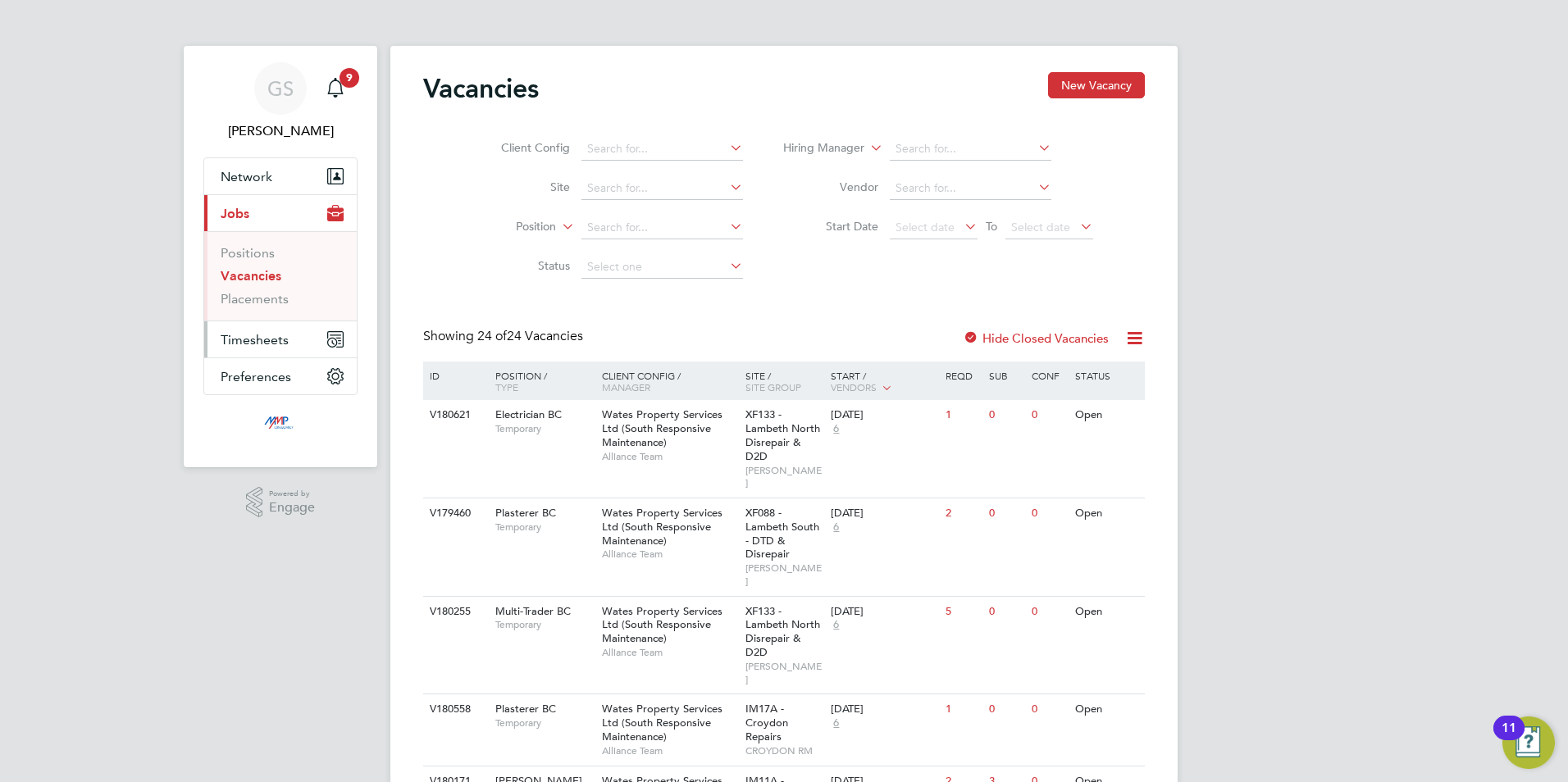
click at [284, 339] on span "Timesheets" at bounding box center [255, 340] width 68 height 16
click at [279, 294] on link "Timesheets" at bounding box center [255, 290] width 68 height 16
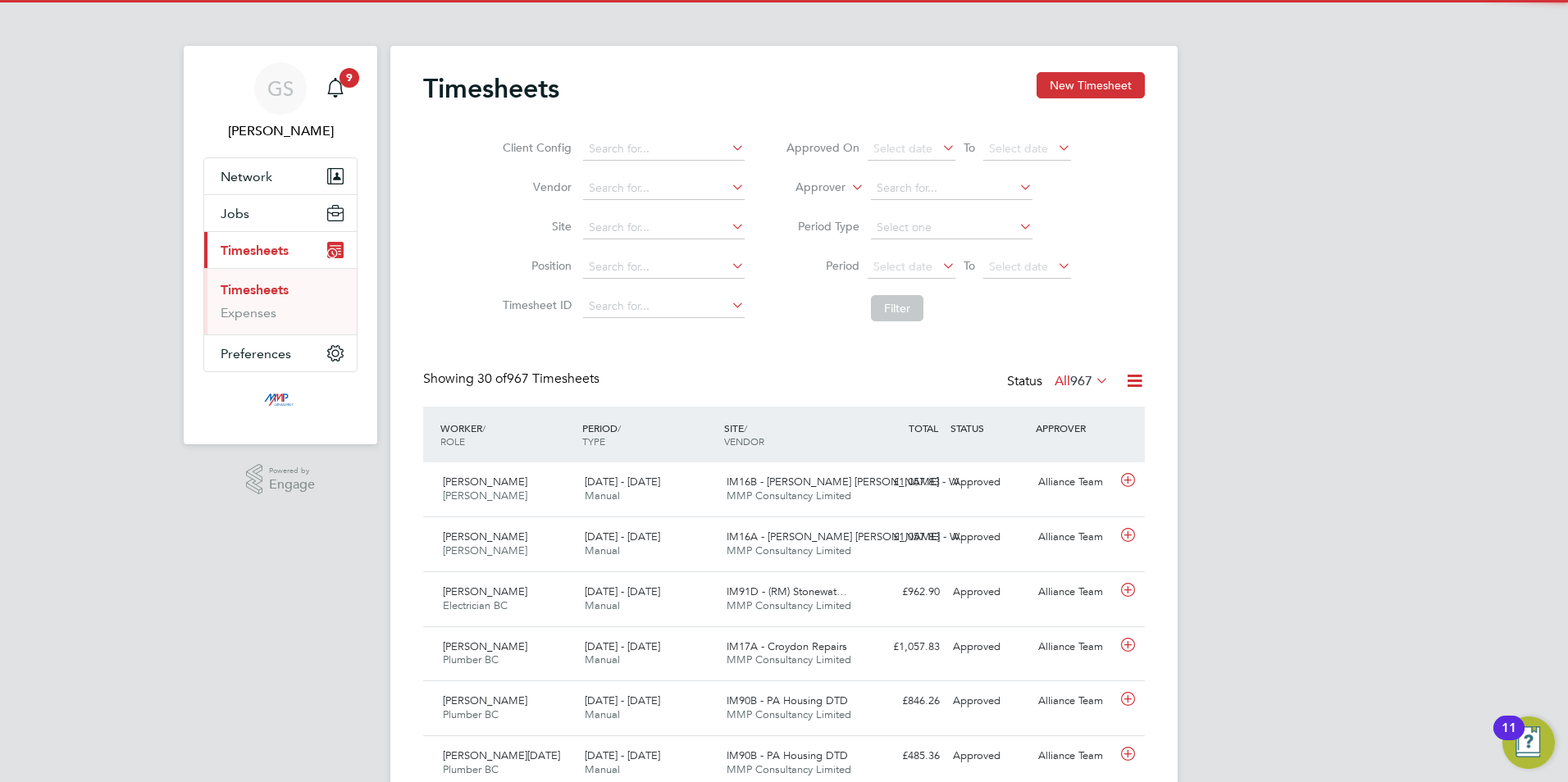
scroll to position [42, 143]
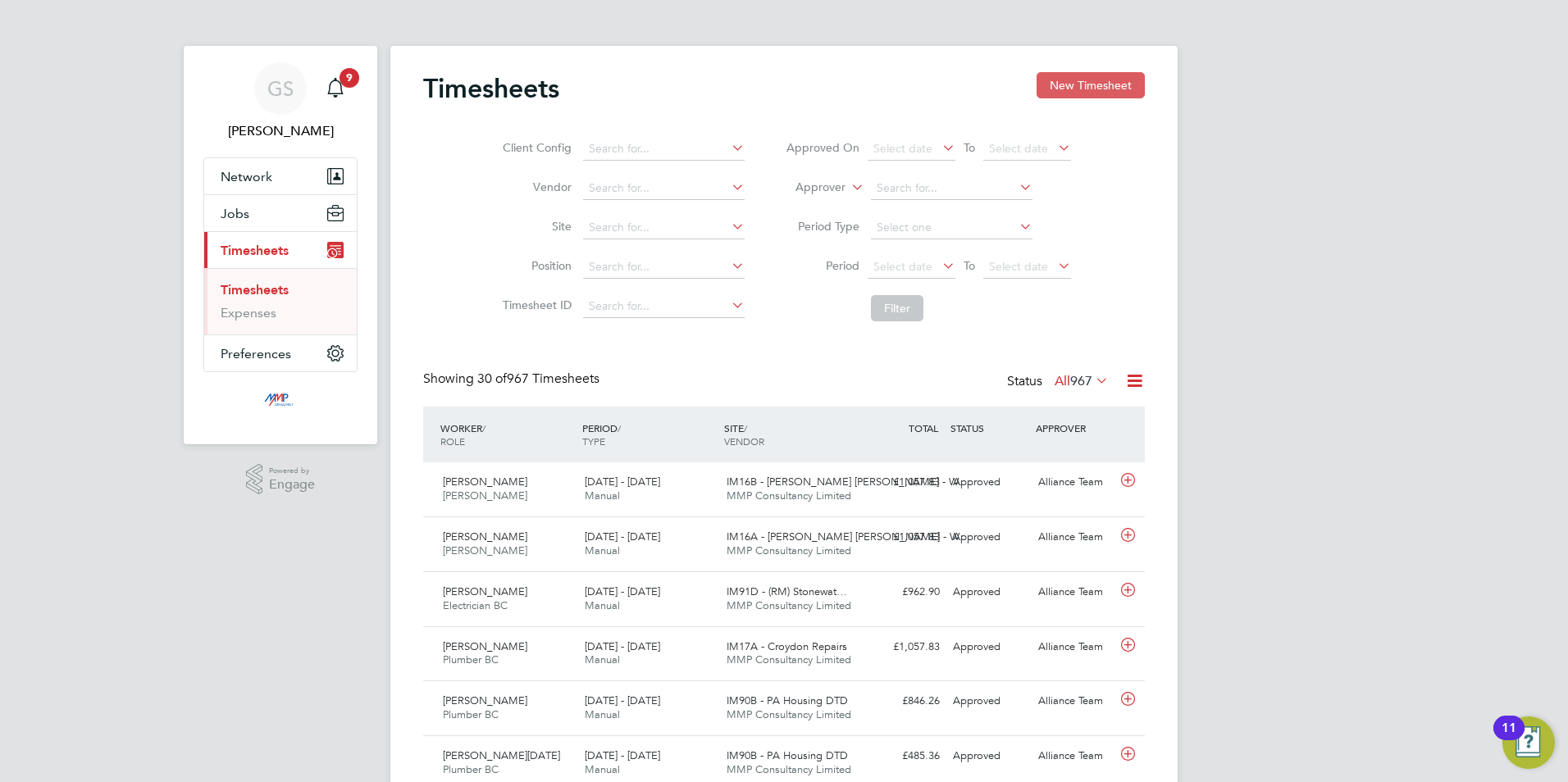
click at [1097, 83] on button "New Timesheet" at bounding box center [1090, 85] width 108 height 26
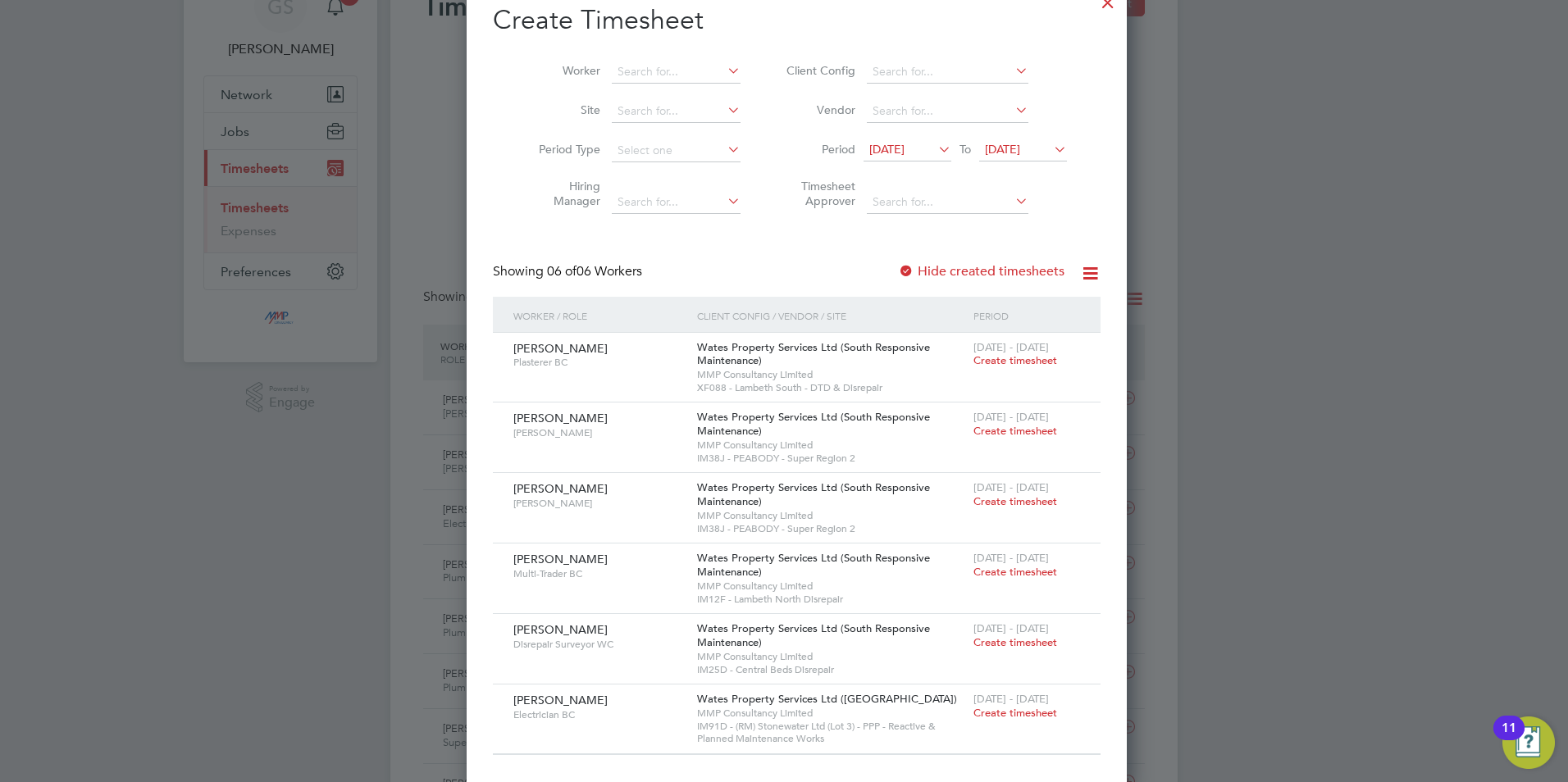
click at [978, 276] on label "Hide created timesheets" at bounding box center [982, 271] width 167 height 17
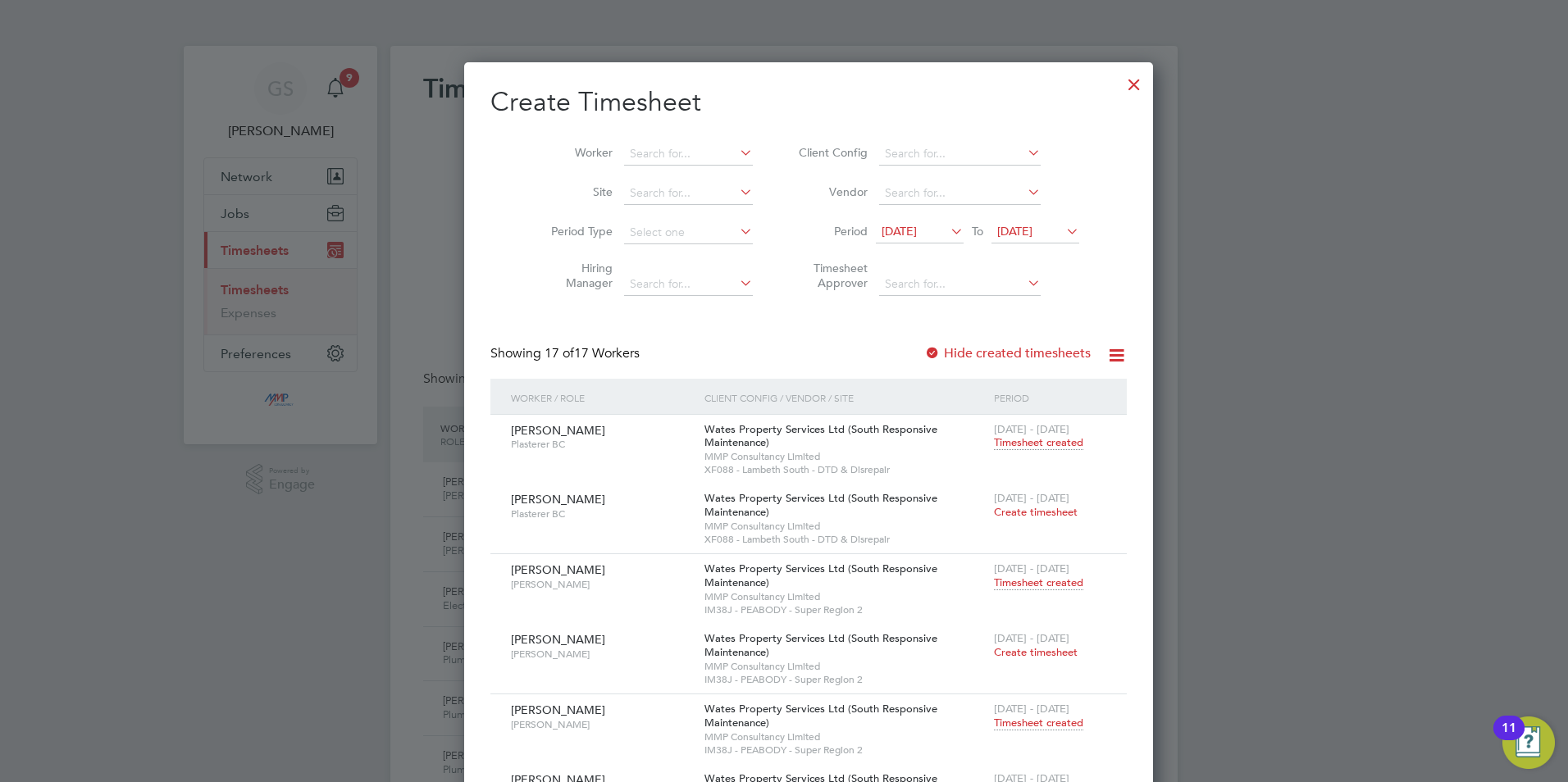
click at [1119, 83] on div at bounding box center [1134, 81] width 30 height 30
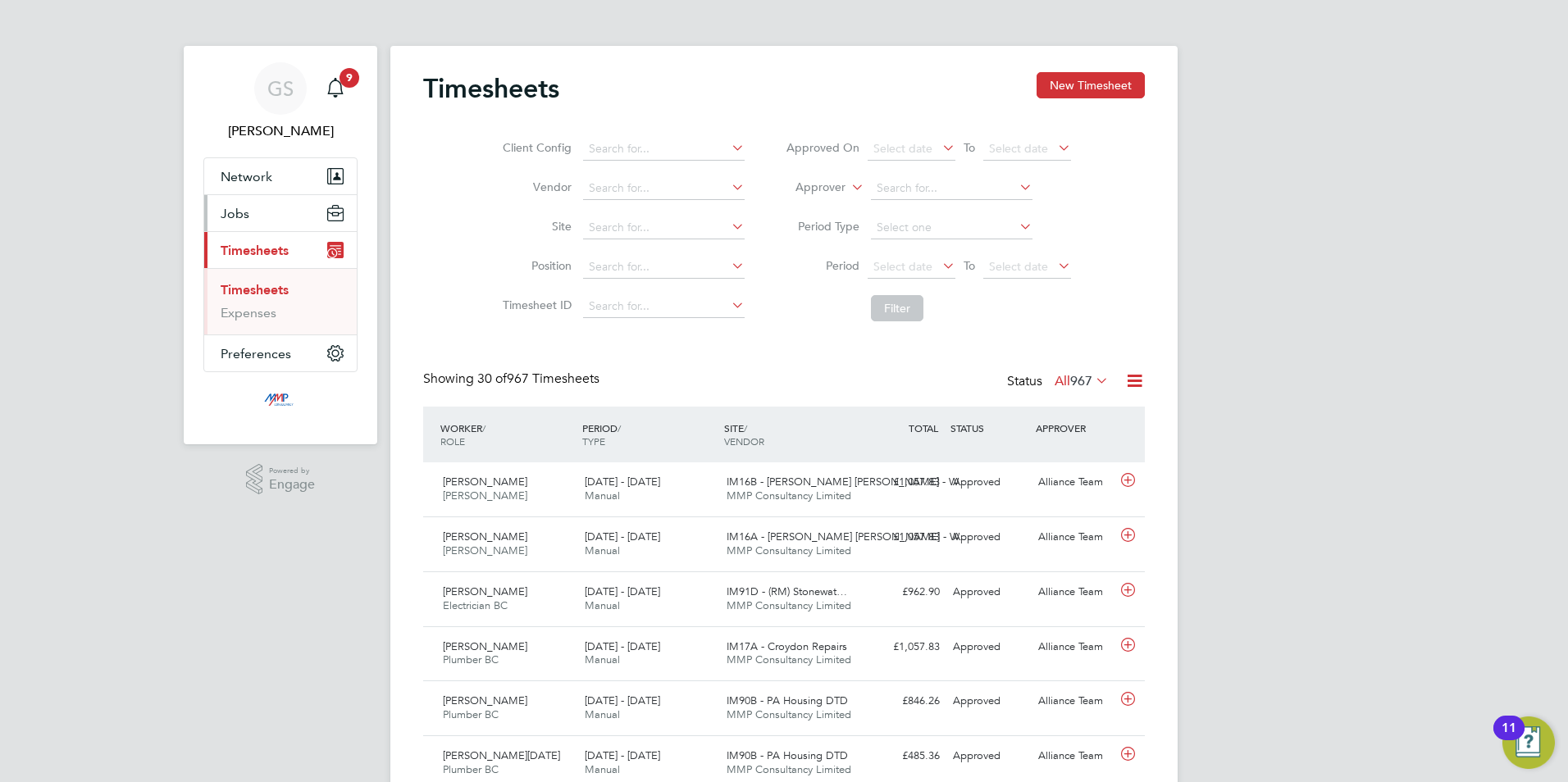
click at [282, 218] on button "Jobs" at bounding box center [281, 212] width 153 height 36
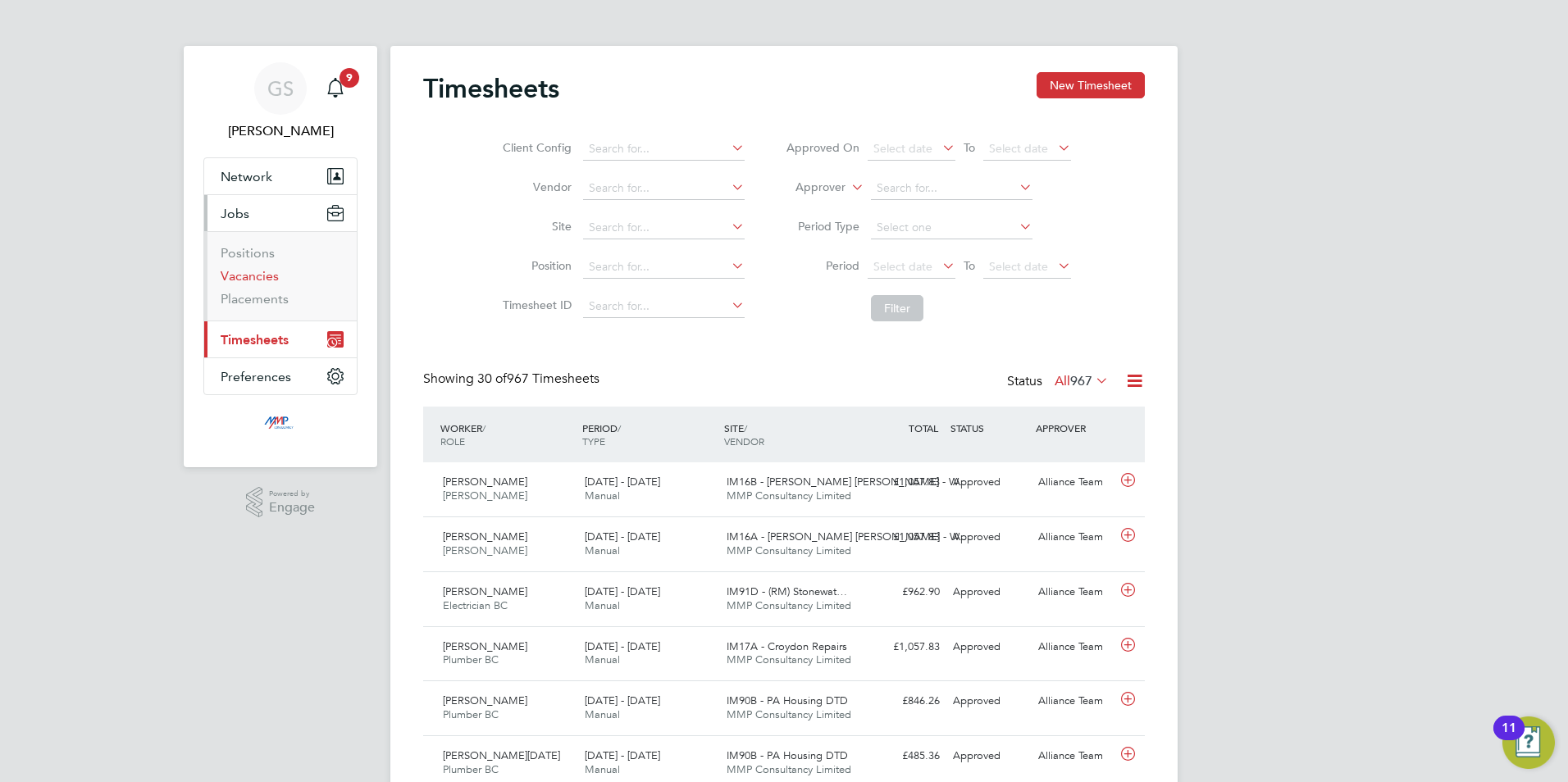
click at [269, 279] on link "Vacancies" at bounding box center [249, 276] width 58 height 16
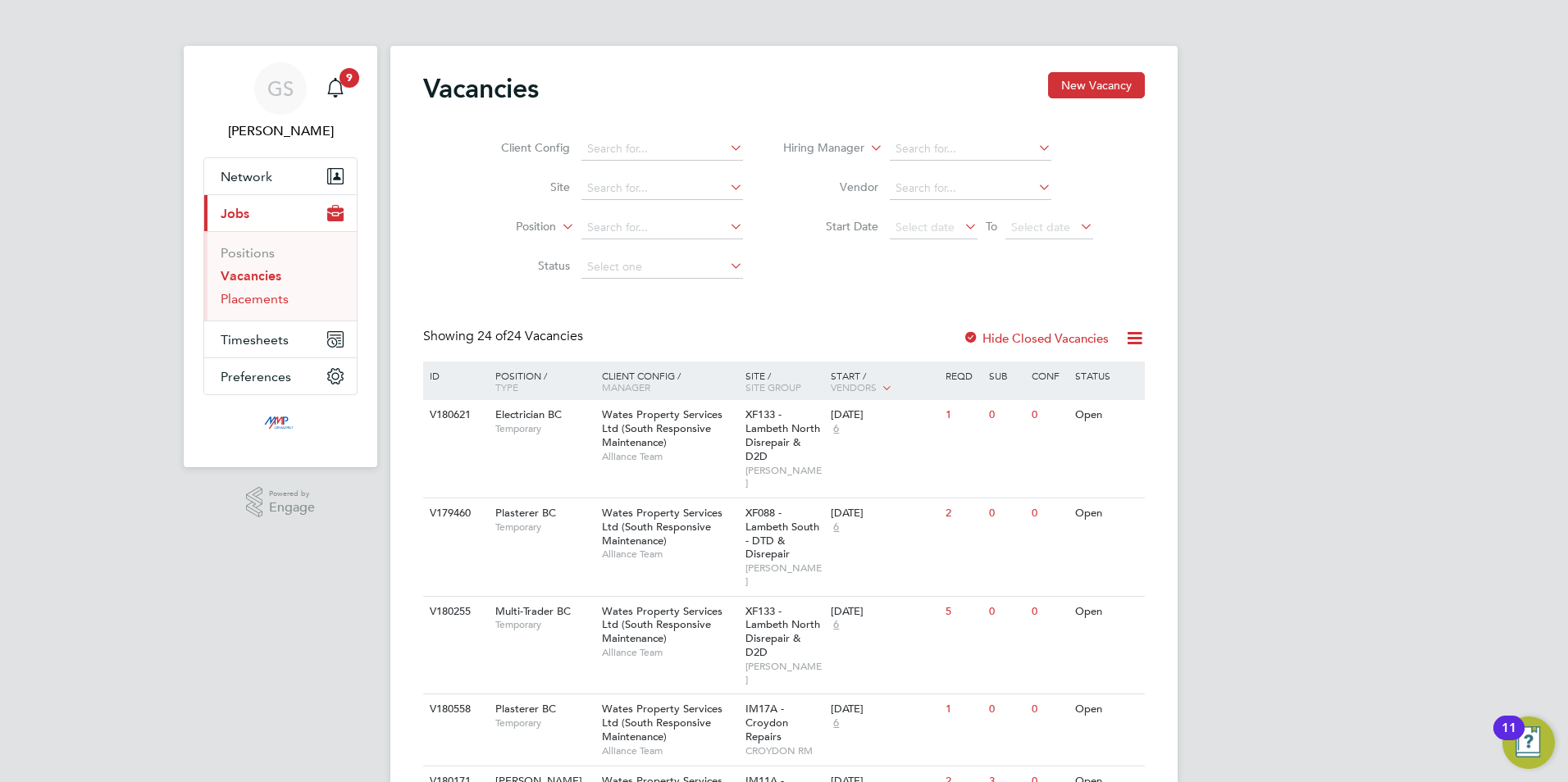
click at [268, 294] on link "Placements" at bounding box center [255, 299] width 68 height 16
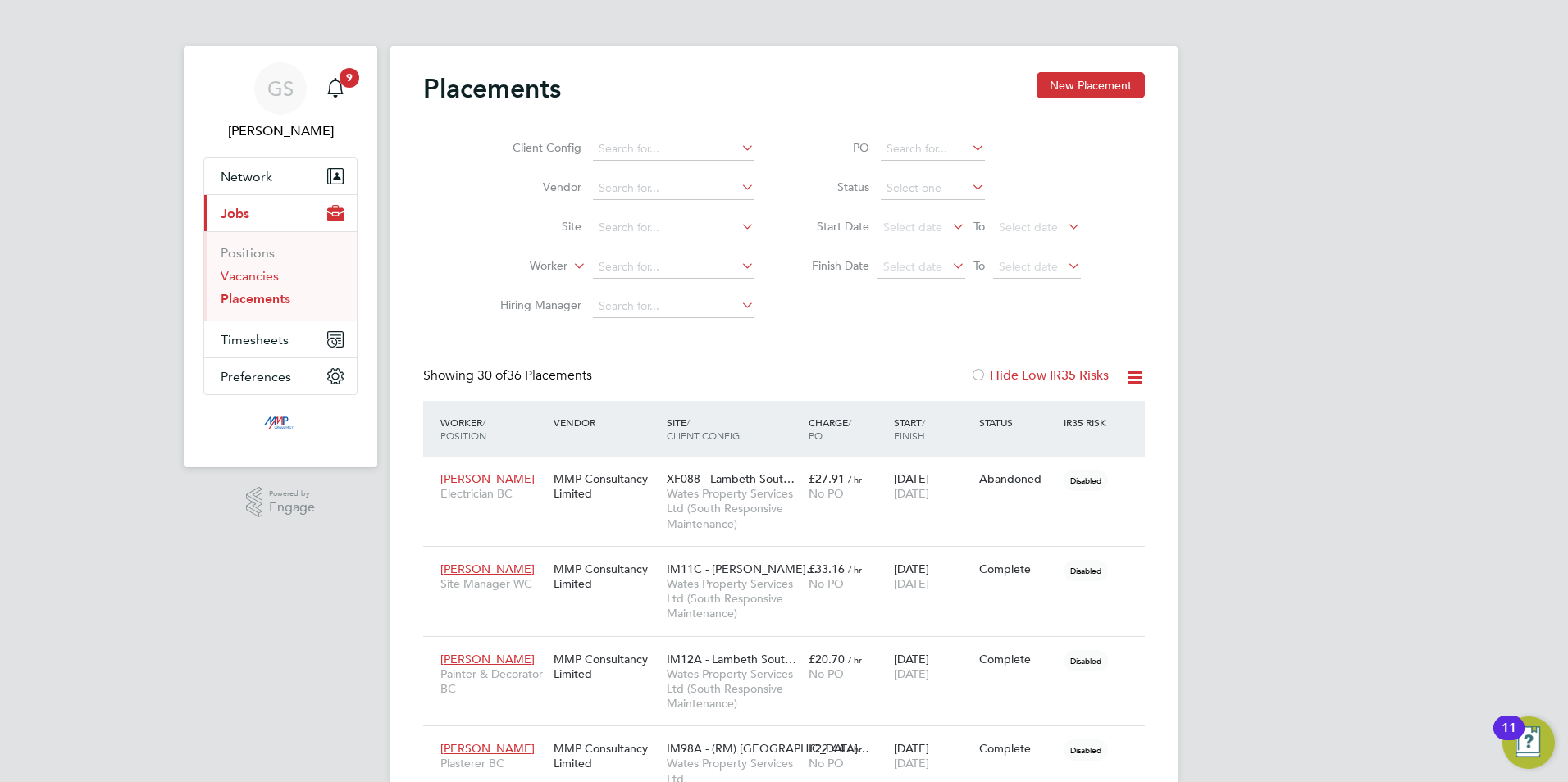
click at [262, 281] on link "Vacancies" at bounding box center [249, 276] width 58 height 16
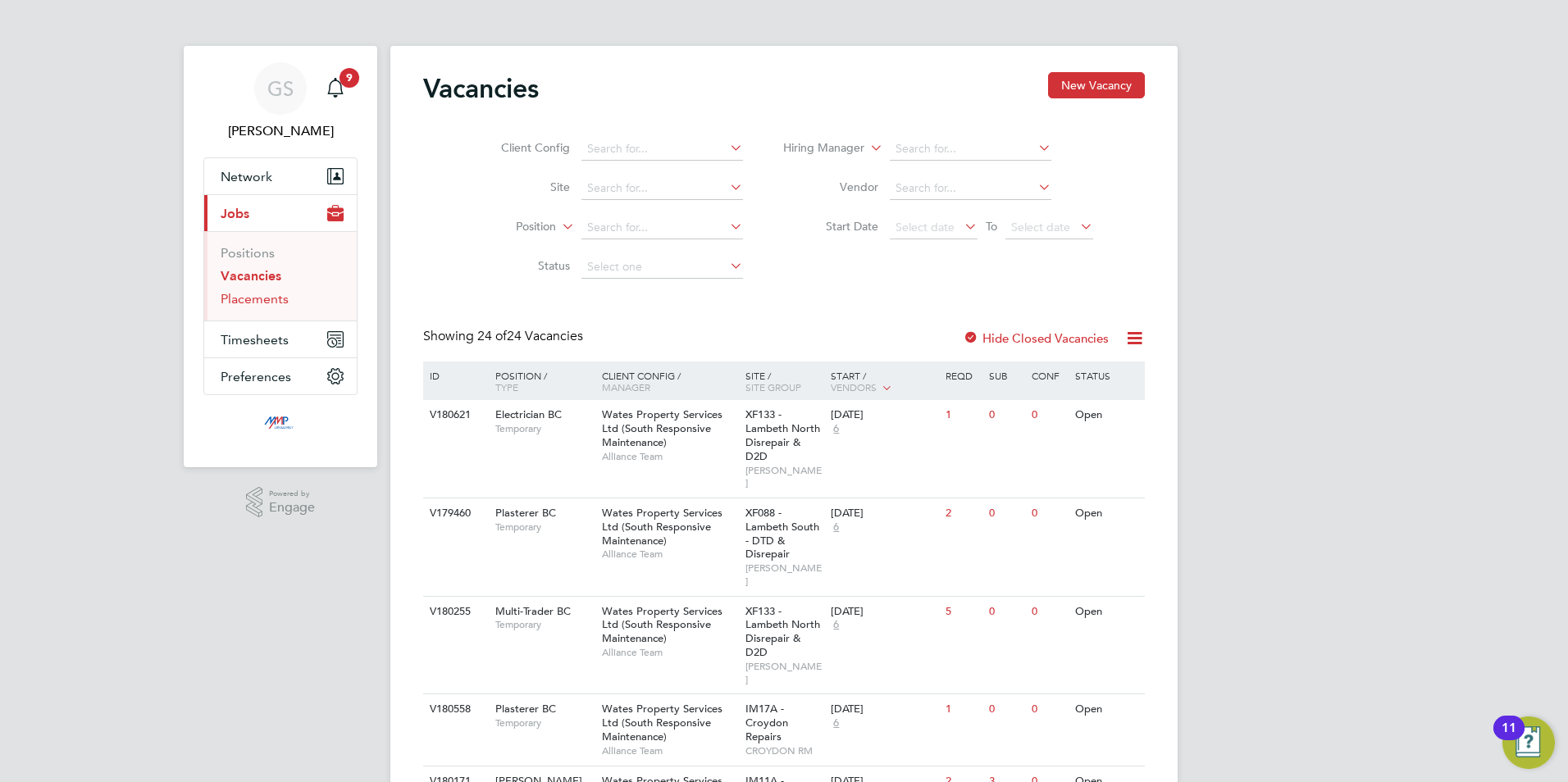
click at [262, 291] on link "Placements" at bounding box center [255, 299] width 68 height 16
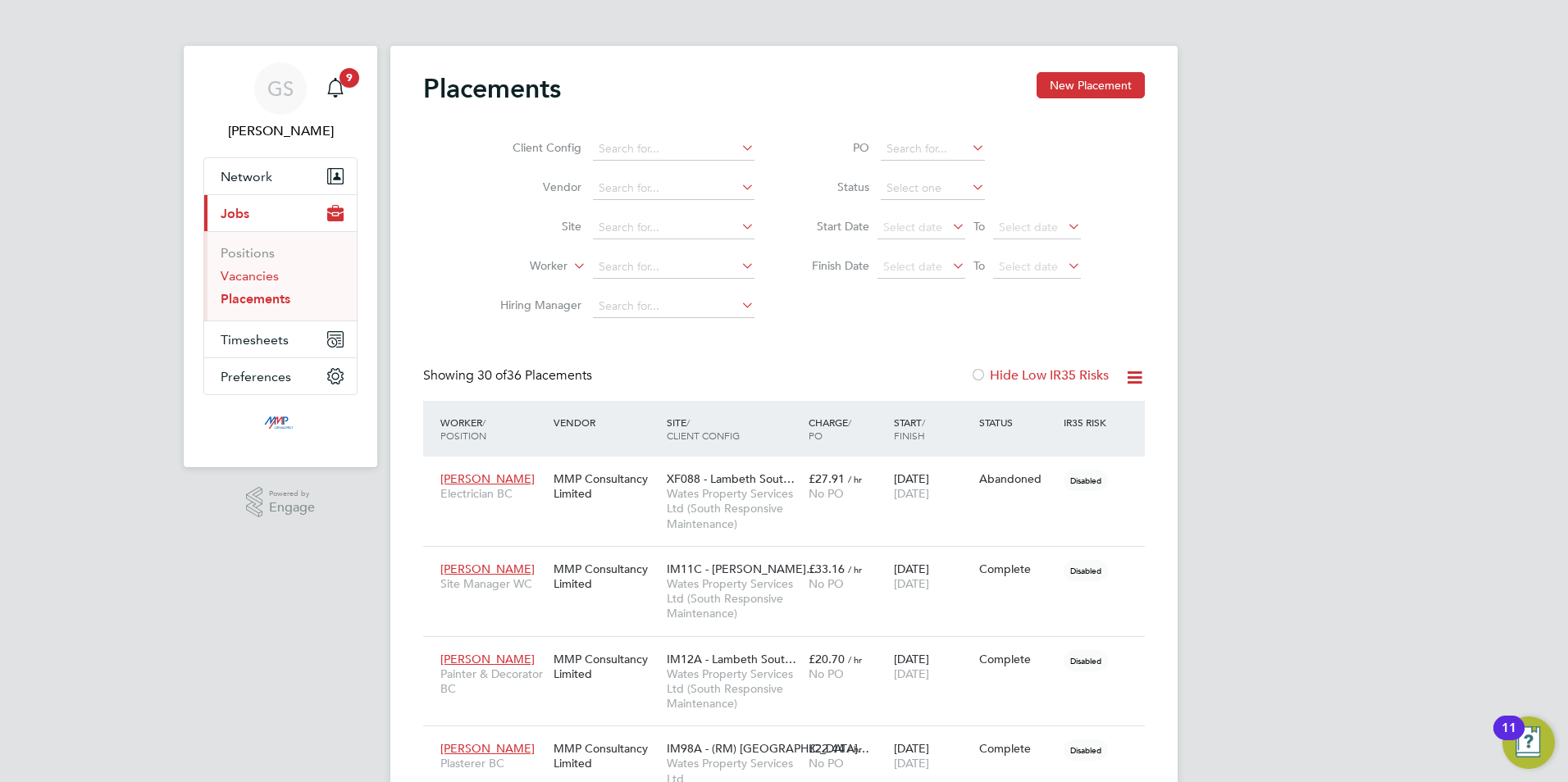
scroll to position [61, 114]
click at [271, 280] on link "Vacancies" at bounding box center [249, 276] width 58 height 16
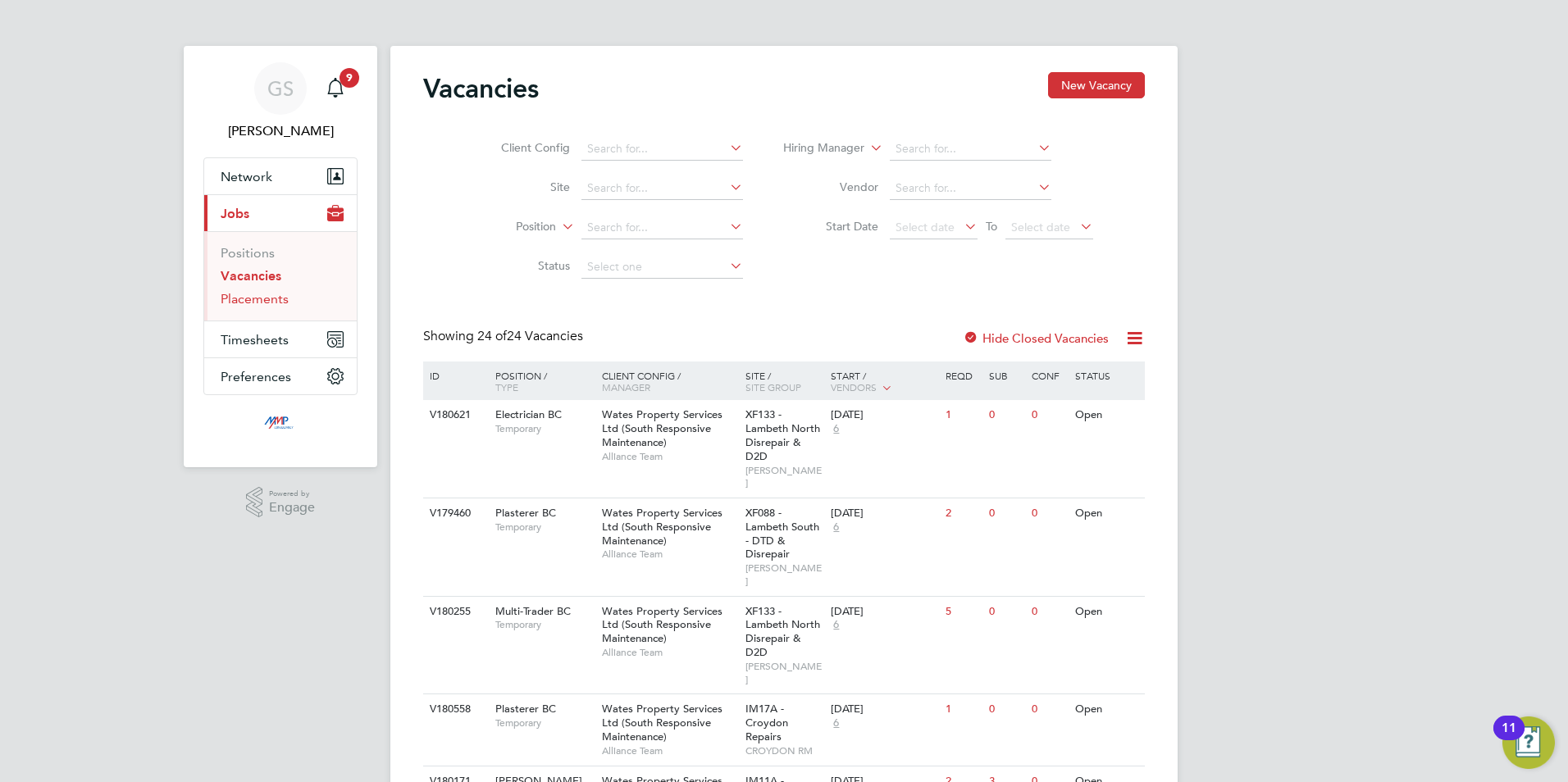
click at [234, 292] on link "Placements" at bounding box center [255, 299] width 68 height 16
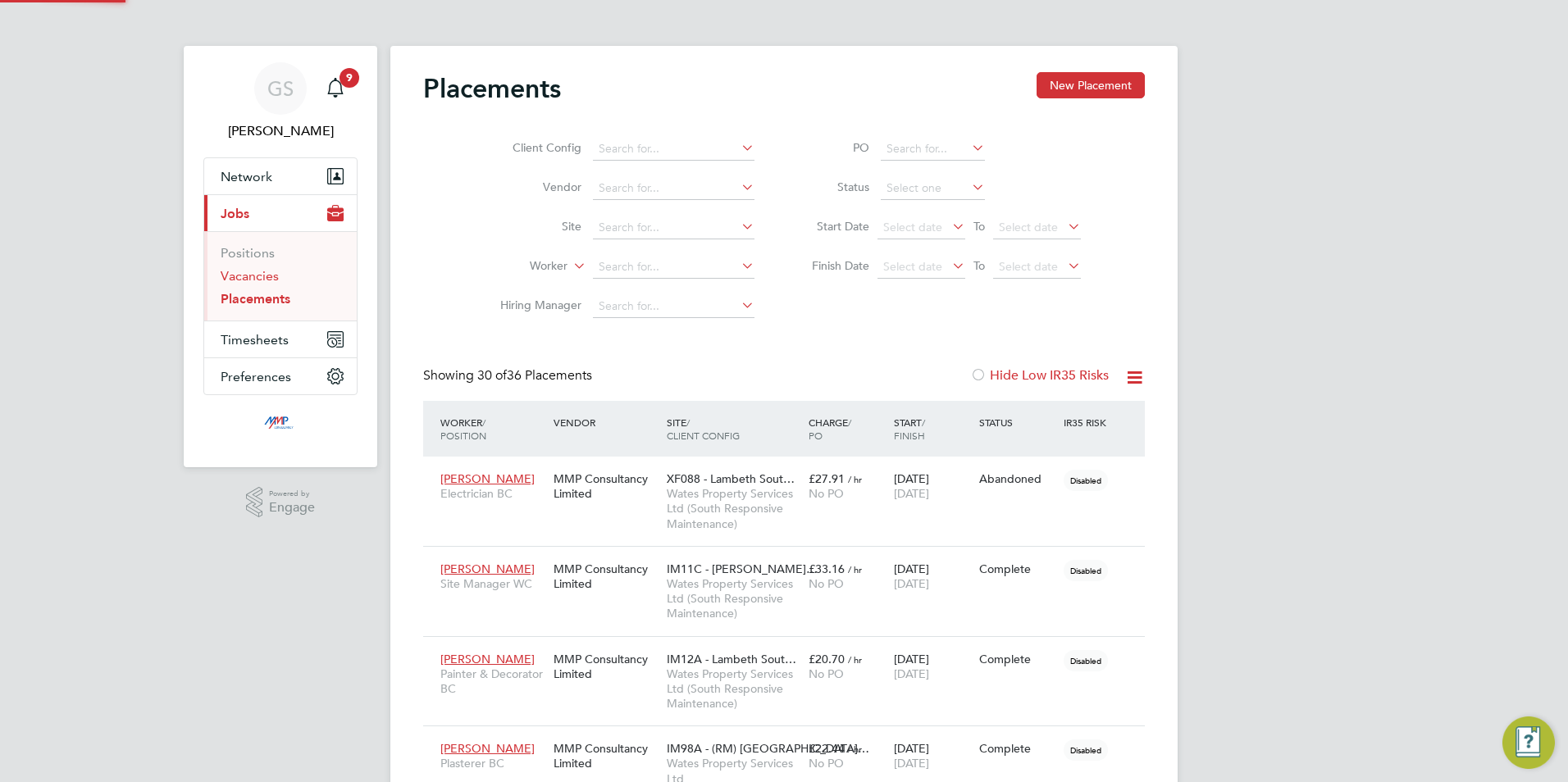
click at [242, 276] on link "Vacancies" at bounding box center [249, 276] width 58 height 16
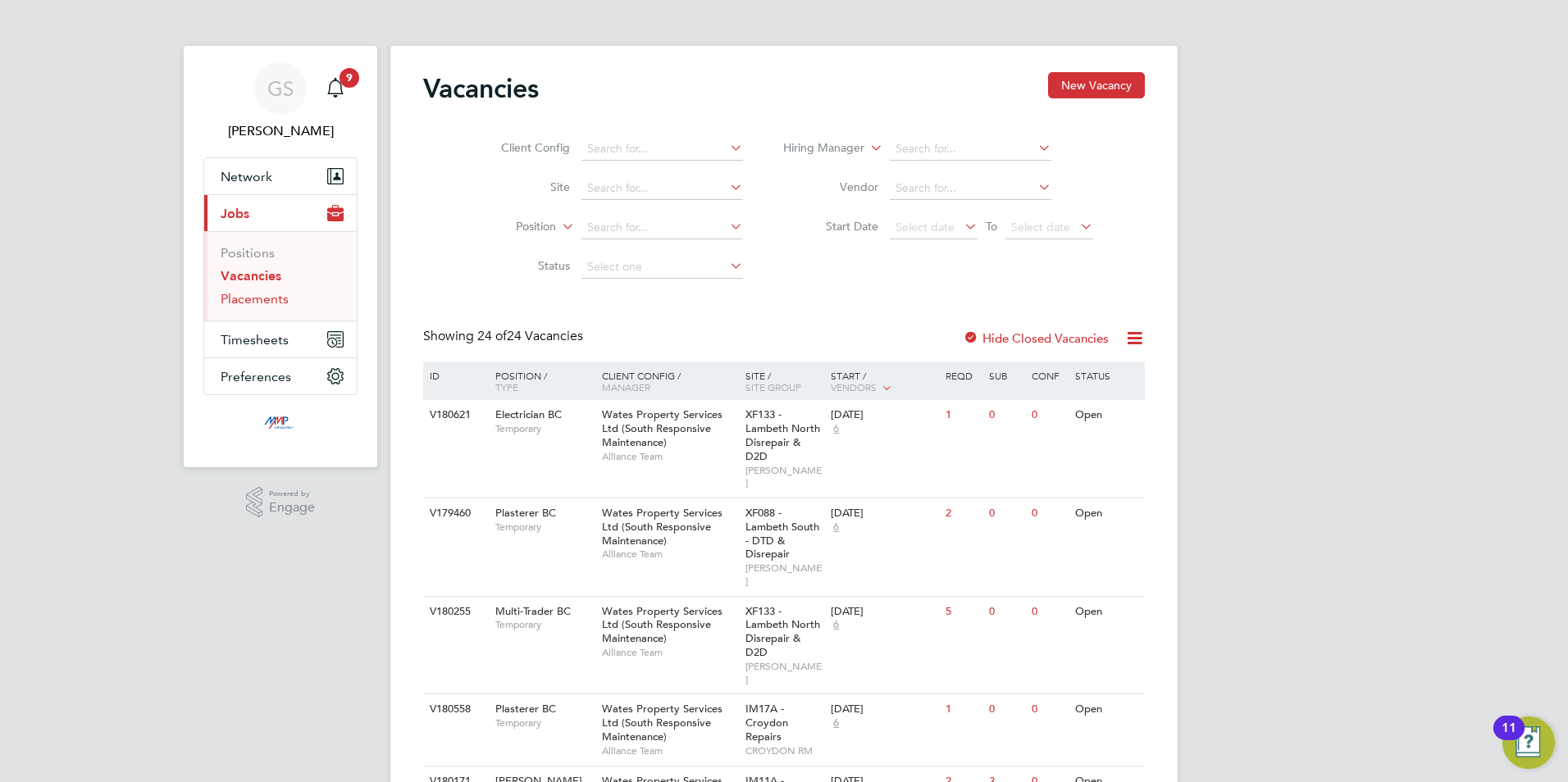
click at [278, 292] on link "Placements" at bounding box center [255, 299] width 68 height 16
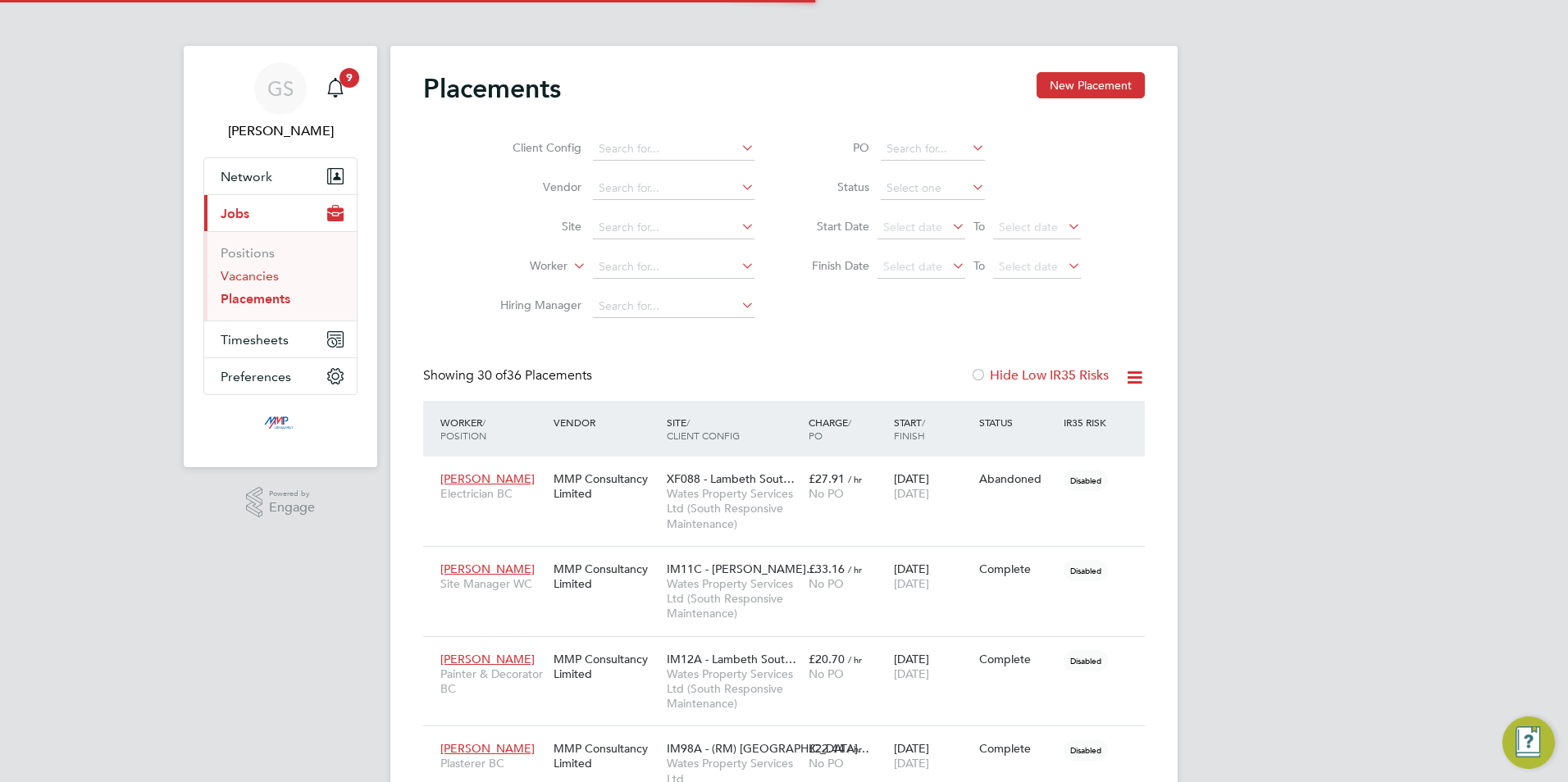
scroll to position [61, 114]
click at [269, 277] on link "Vacancies" at bounding box center [249, 276] width 58 height 16
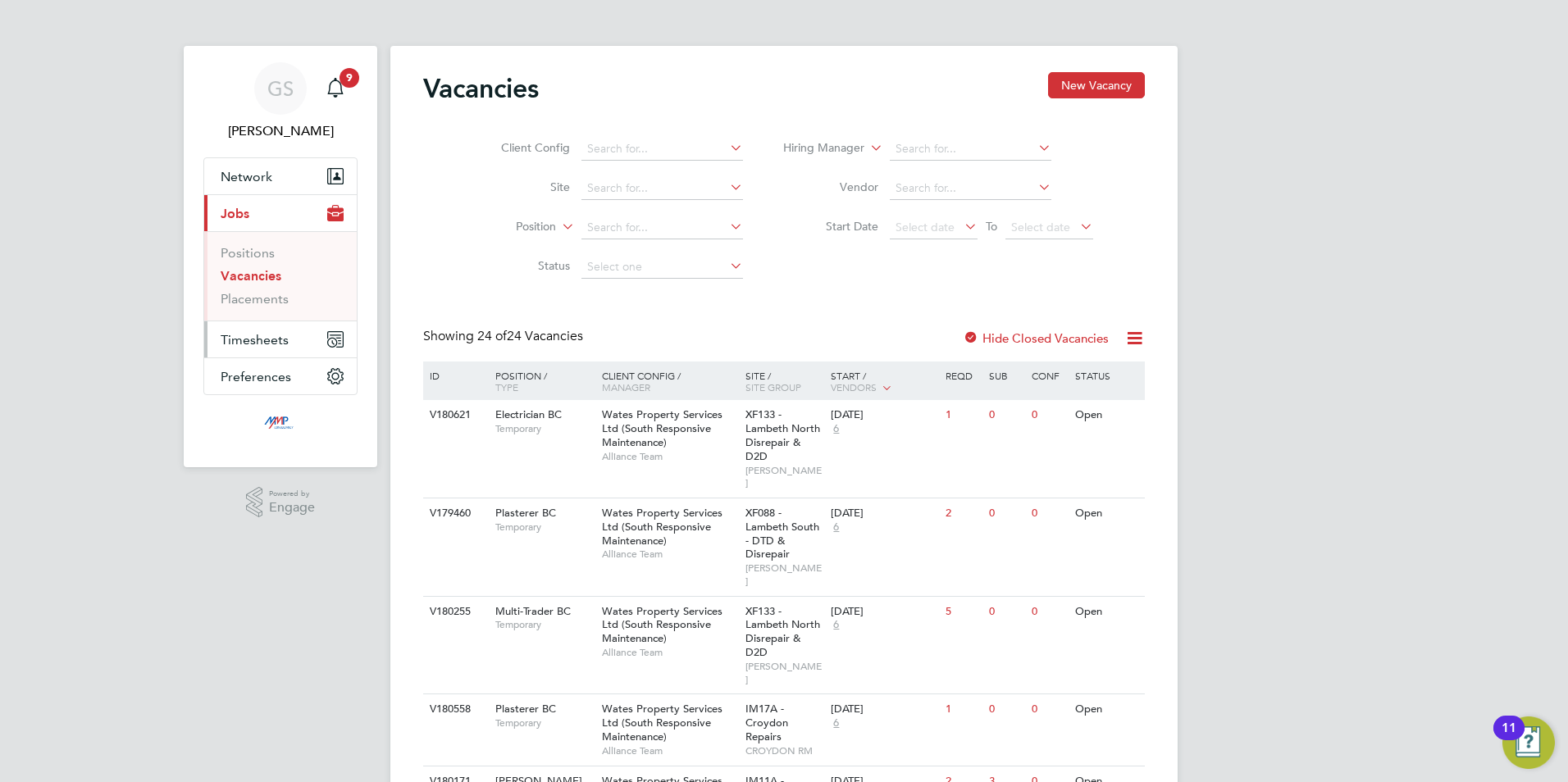
click at [280, 343] on span "Timesheets" at bounding box center [255, 340] width 68 height 16
click at [283, 286] on link "Timesheets" at bounding box center [255, 290] width 68 height 16
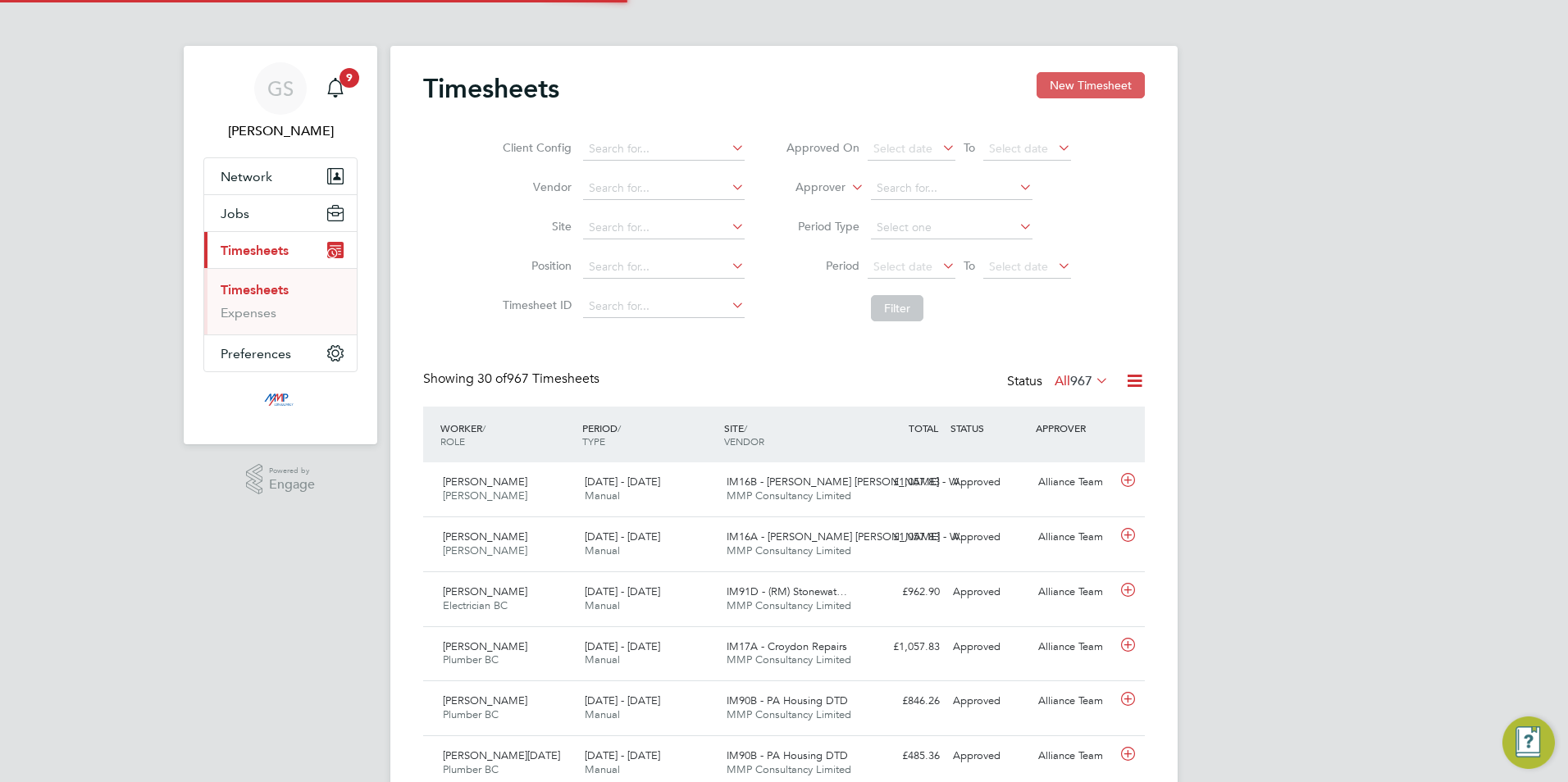
scroll to position [42, 143]
click at [1115, 83] on button "New Timesheet" at bounding box center [1090, 85] width 108 height 26
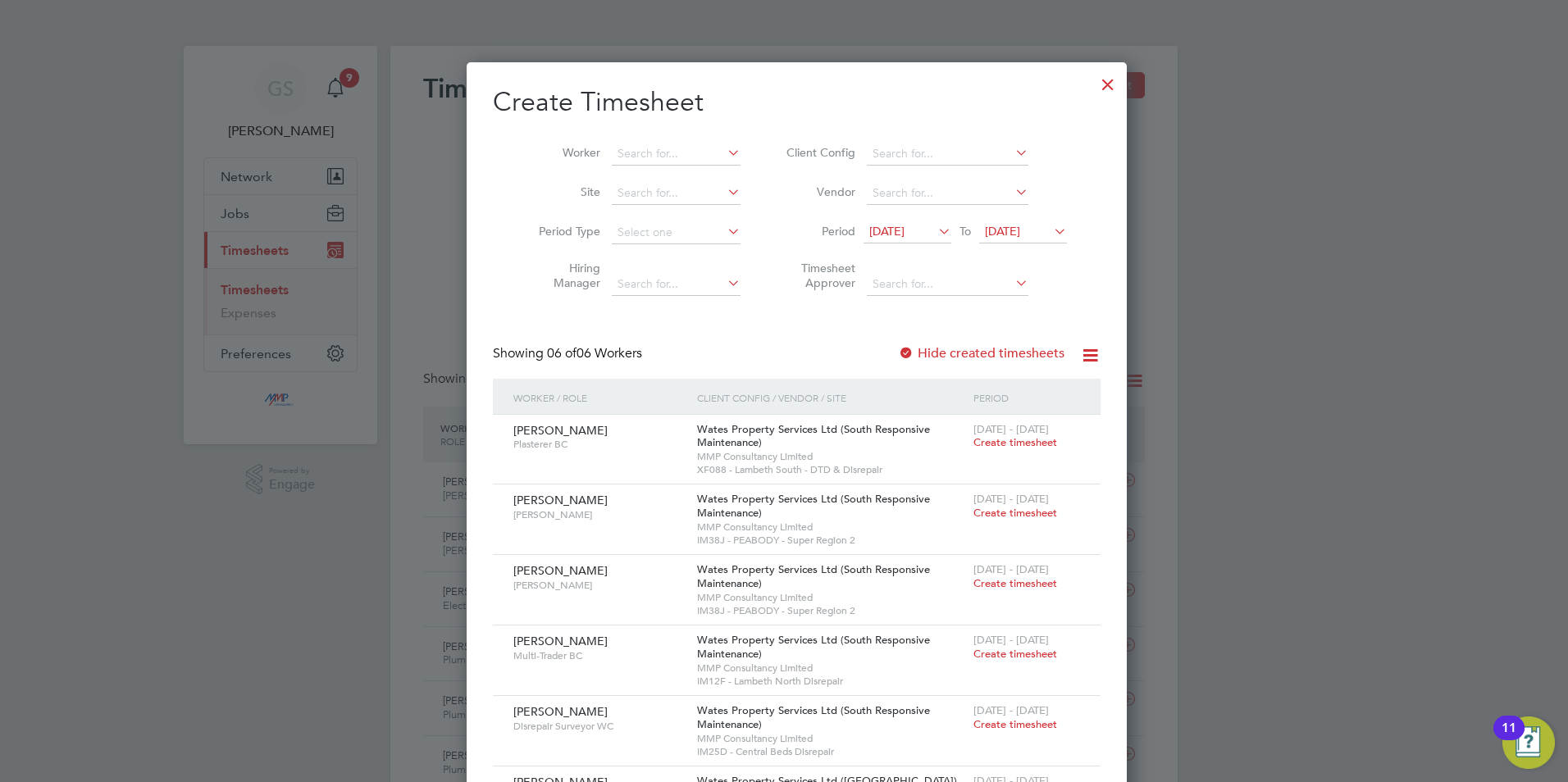
click at [1093, 95] on div at bounding box center [1108, 81] width 30 height 30
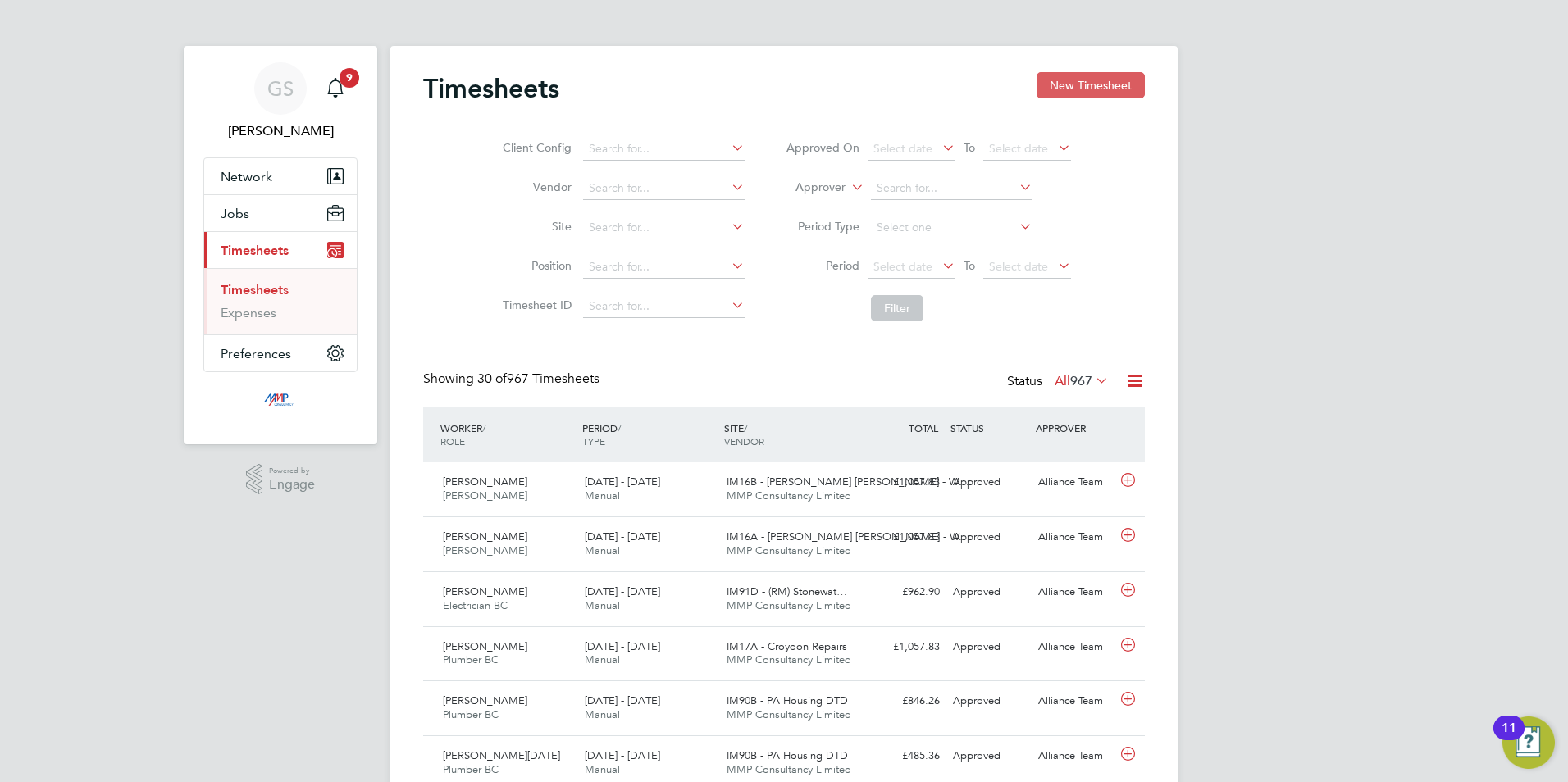
click at [1083, 81] on button "New Timesheet" at bounding box center [1090, 85] width 108 height 26
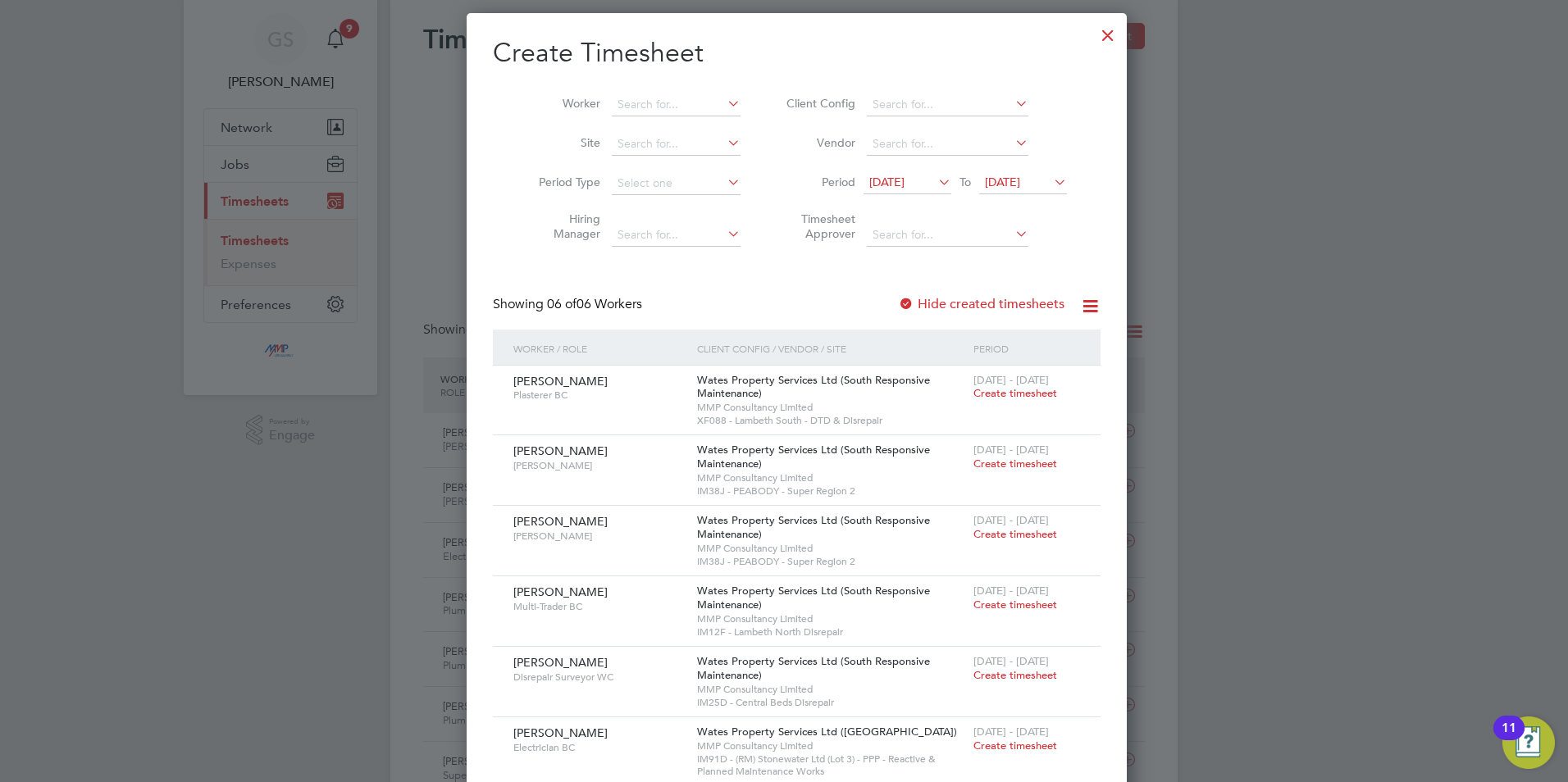
scroll to position [0, 0]
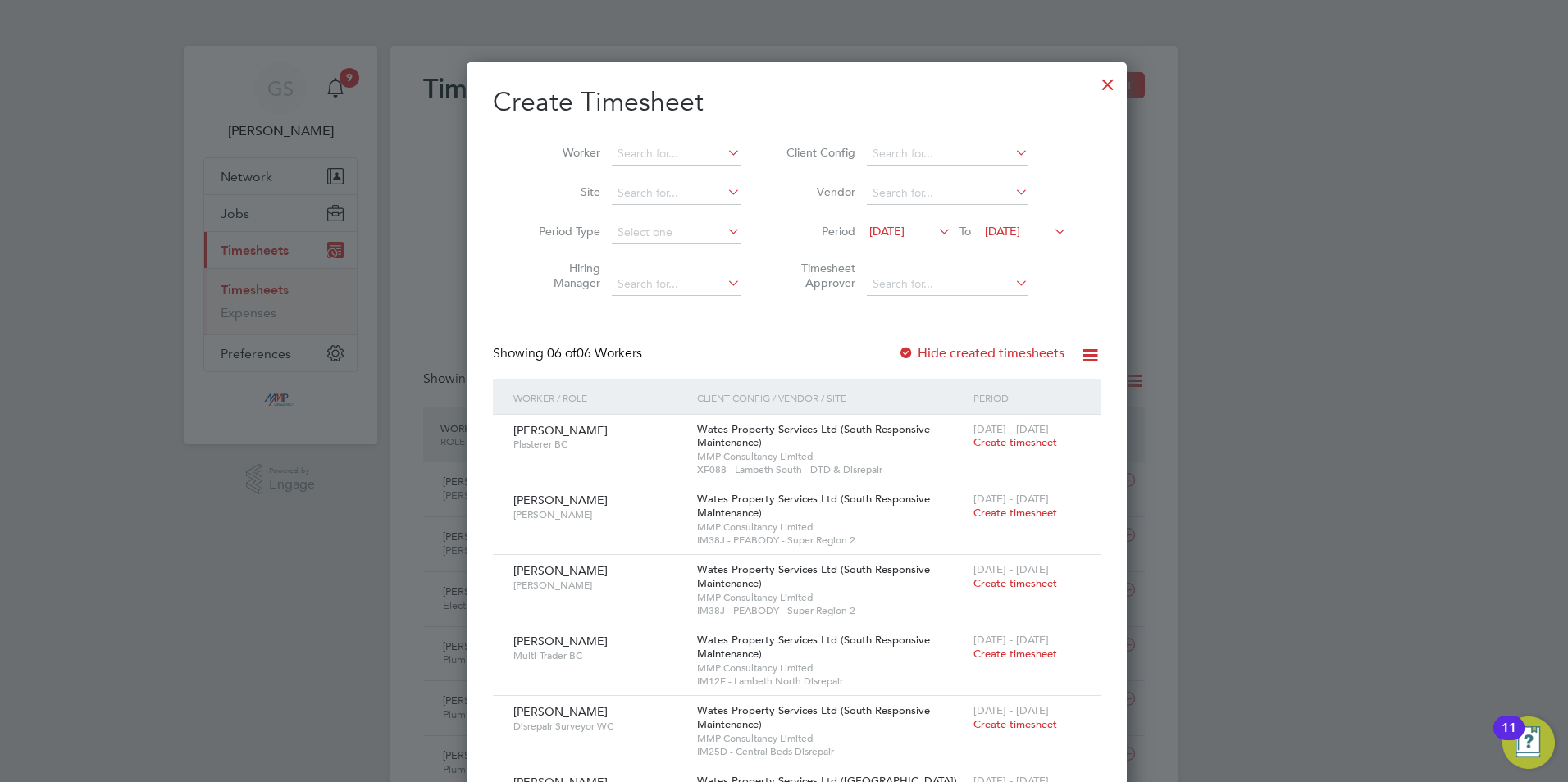
click at [949, 356] on label "Hide created timesheets" at bounding box center [982, 353] width 167 height 17
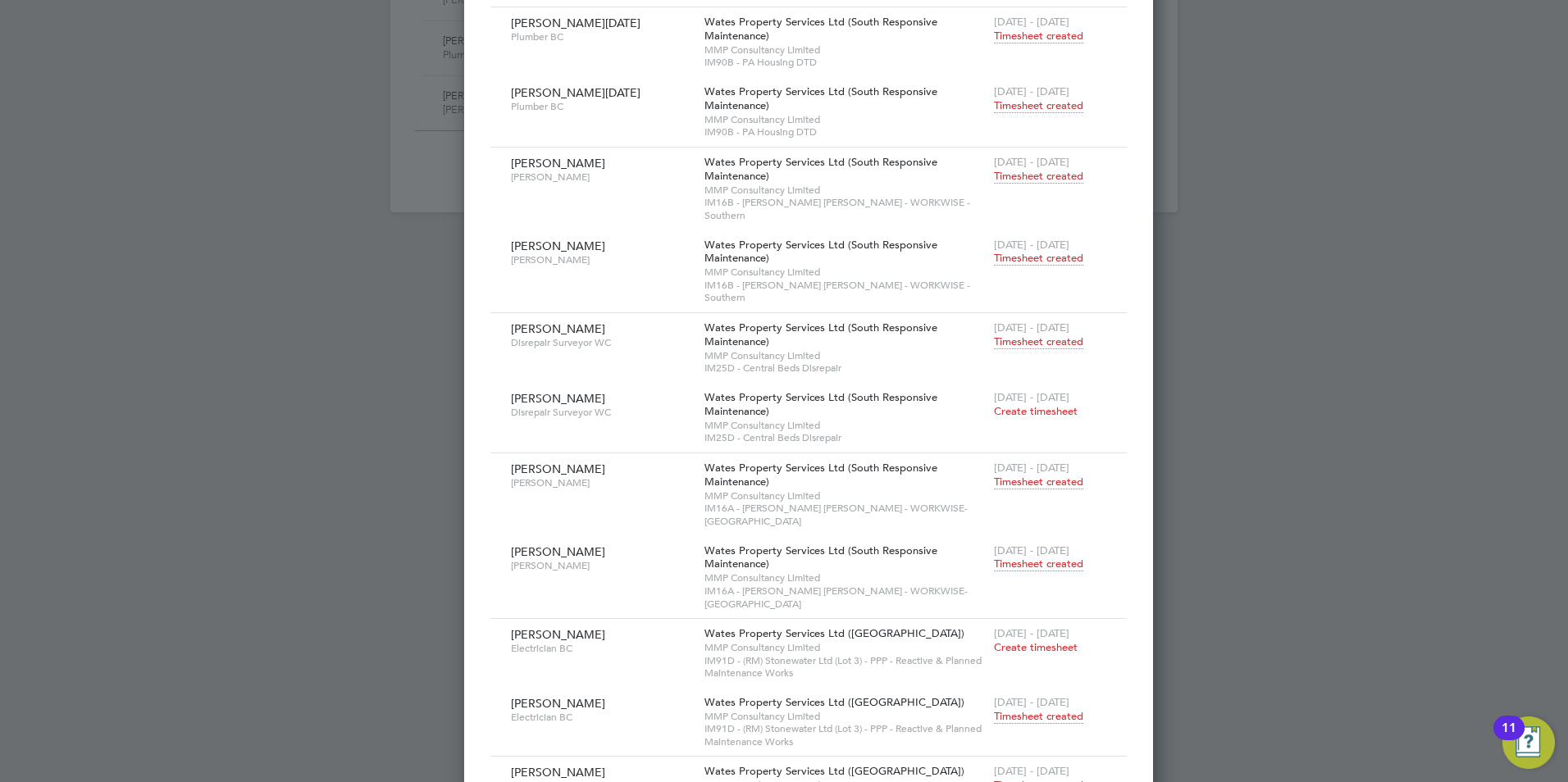
scroll to position [2018, 0]
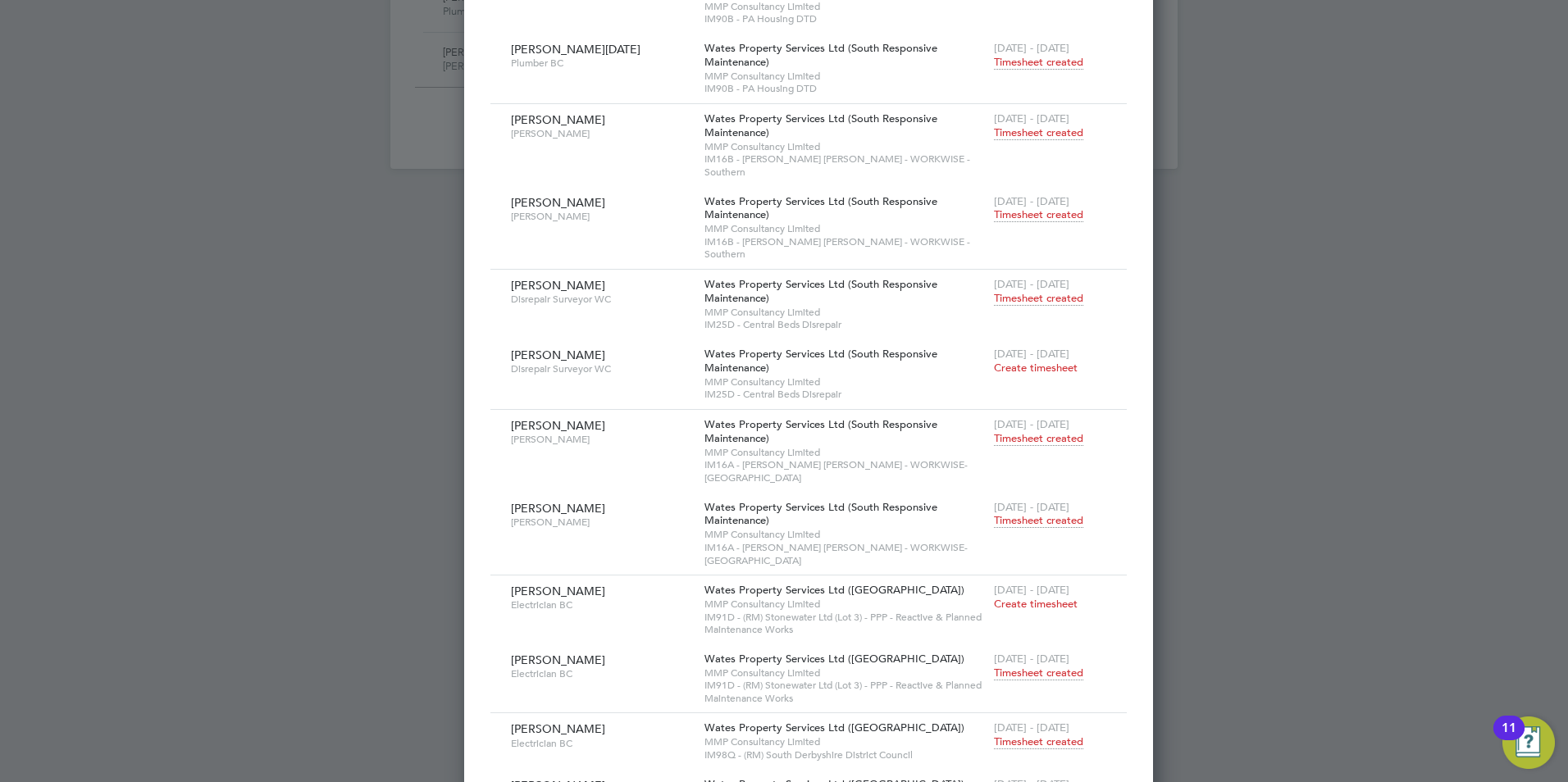
click at [994, 665] on span "Timesheet created" at bounding box center [1039, 672] width 90 height 15
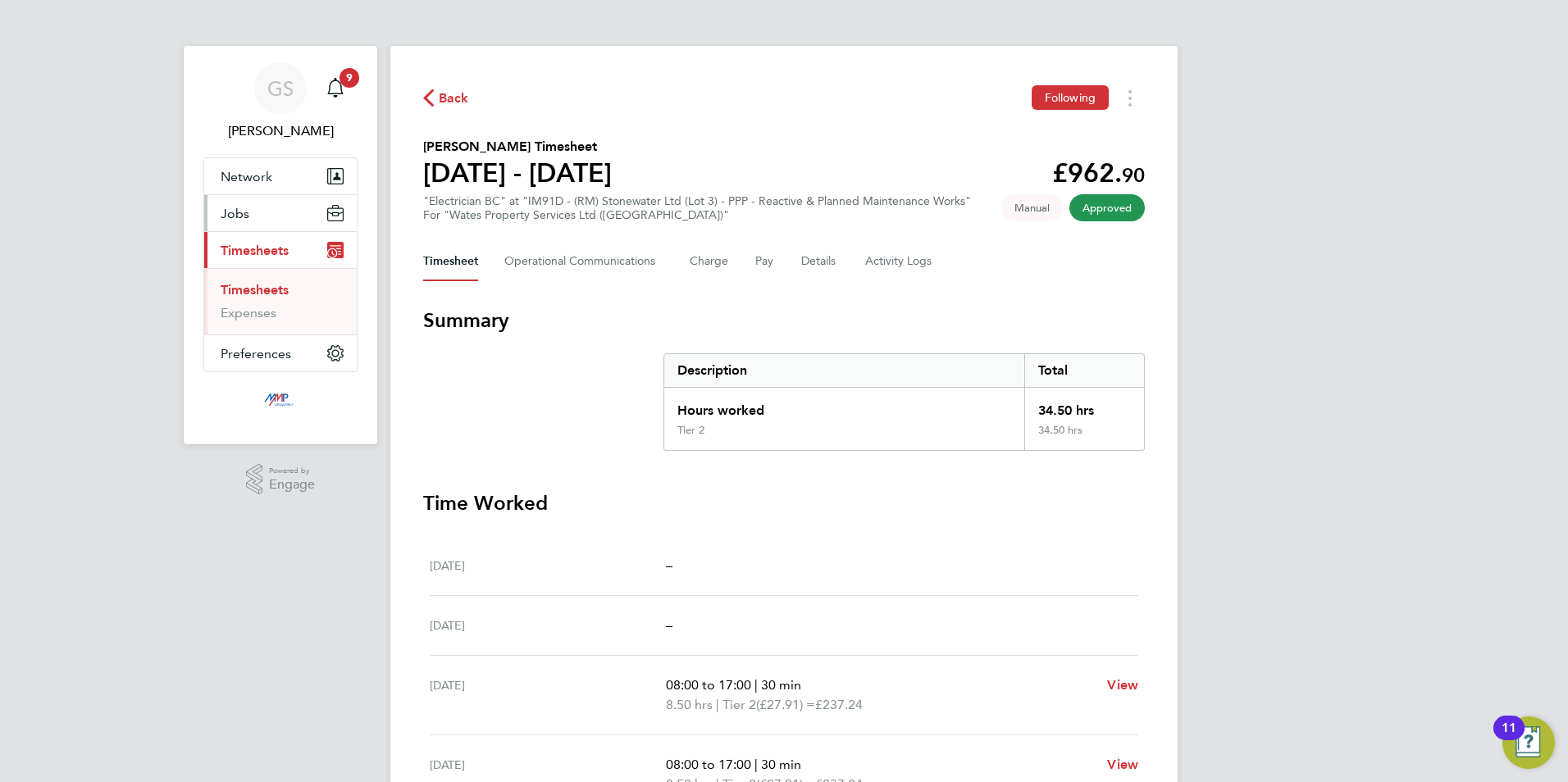
click at [286, 224] on button "Jobs" at bounding box center [281, 212] width 153 height 36
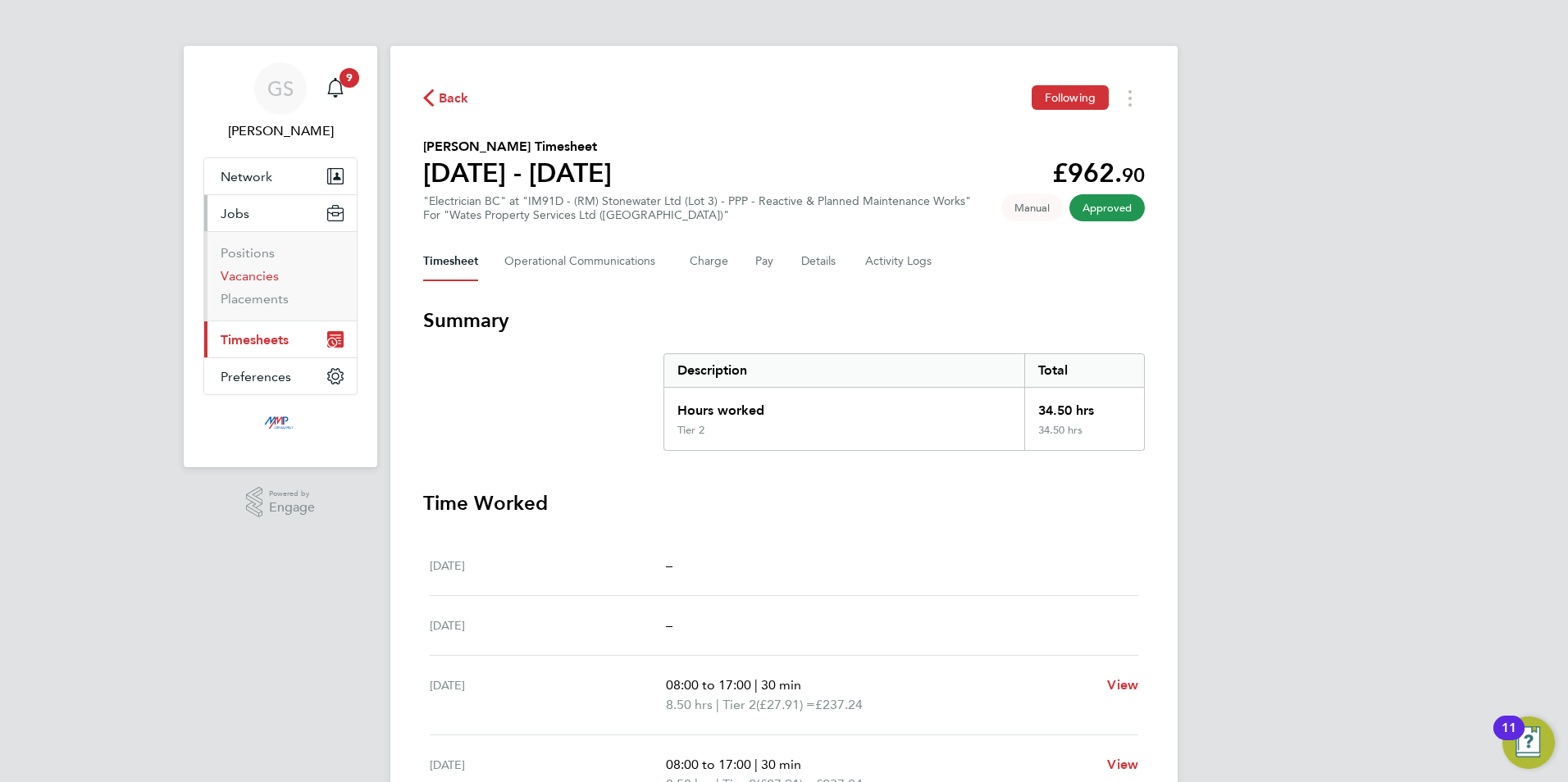
click at [262, 281] on link "Vacancies" at bounding box center [249, 276] width 58 height 16
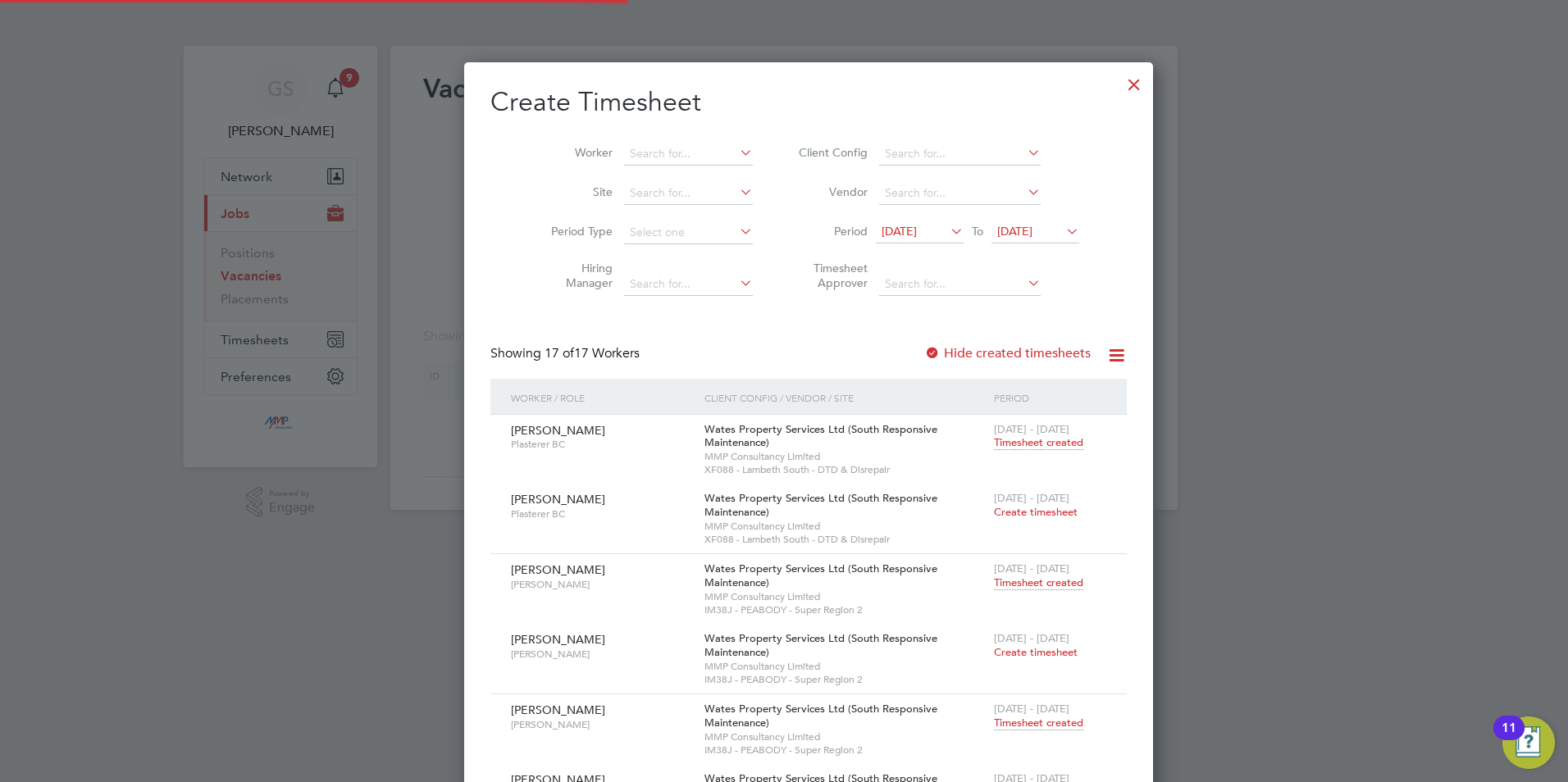
scroll to position [2738, 640]
